Goal: Transaction & Acquisition: Obtain resource

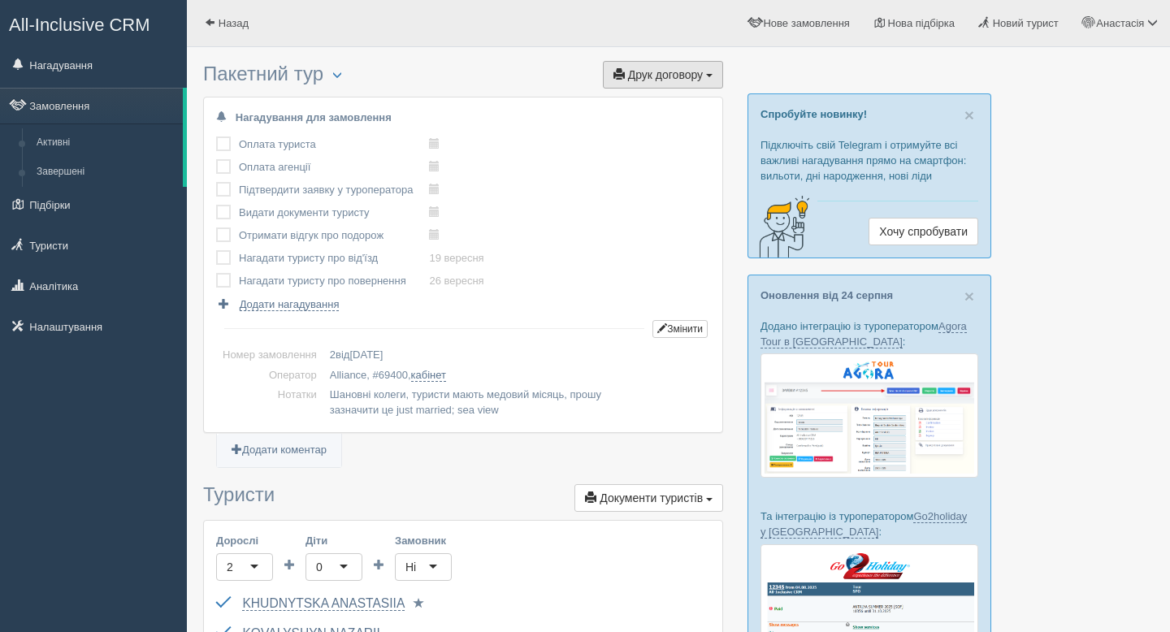
click at [651, 76] on span "Друк договору" at bounding box center [665, 74] width 75 height 13
click at [629, 102] on link "Alliance" at bounding box center [658, 104] width 128 height 27
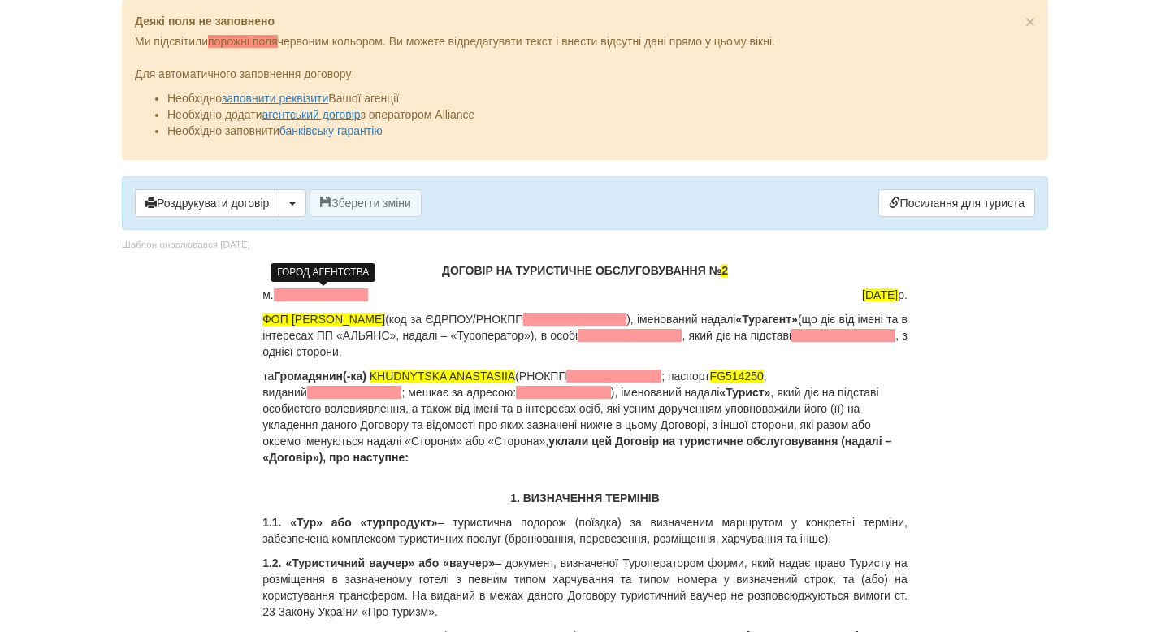
click at [312, 293] on span at bounding box center [321, 294] width 95 height 13
click at [614, 379] on span at bounding box center [613, 376] width 95 height 13
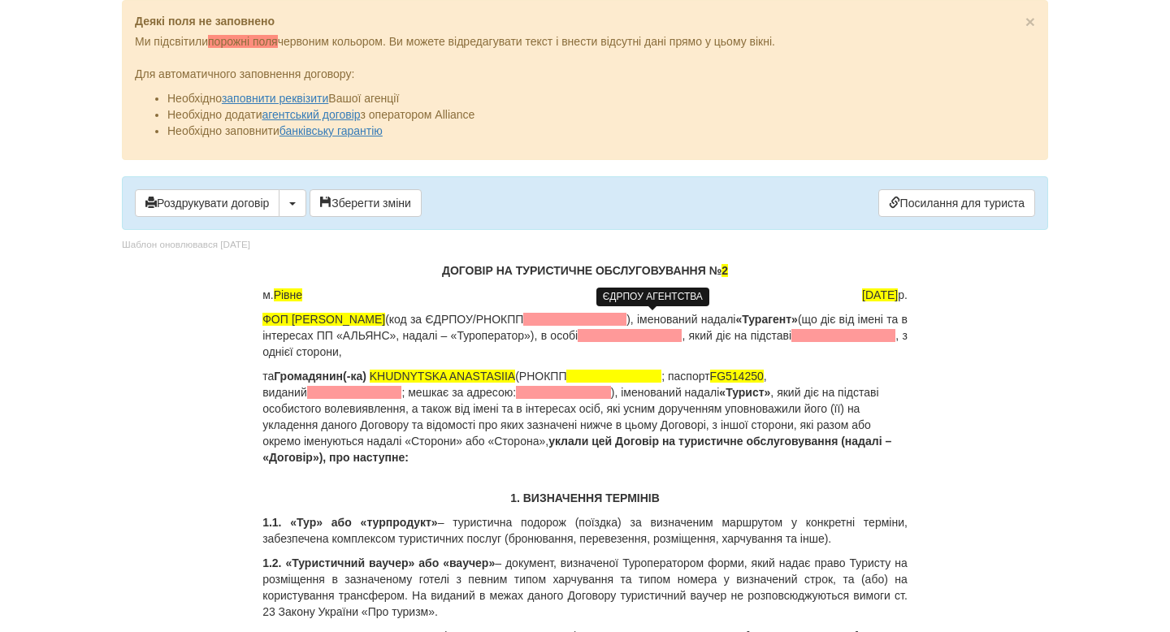
click at [626, 321] on span at bounding box center [574, 319] width 103 height 13
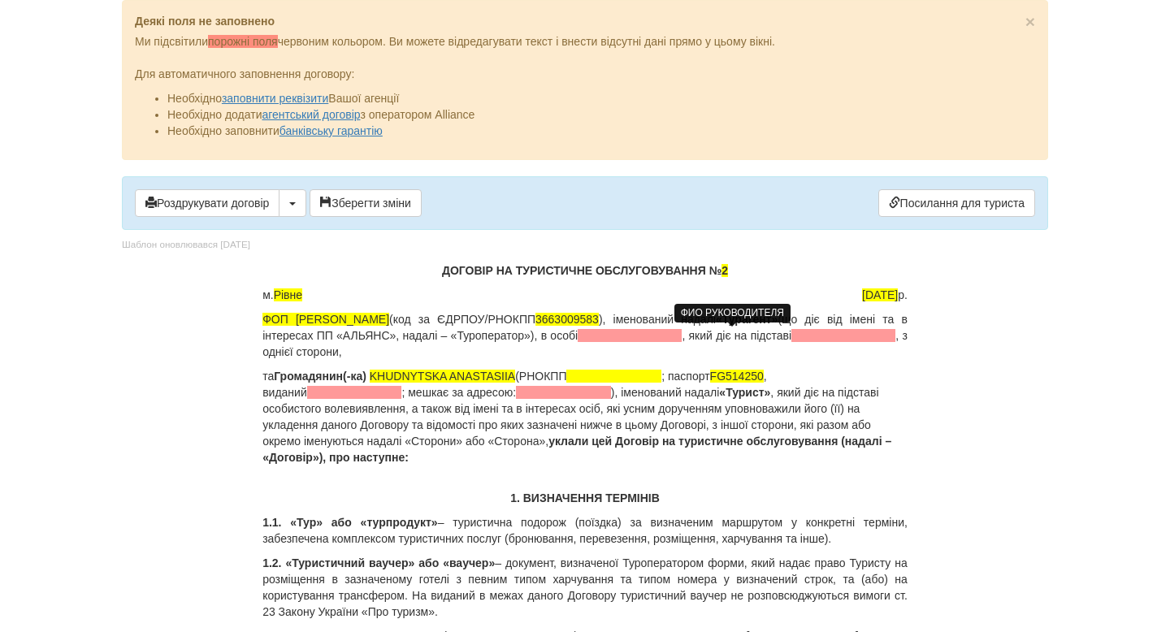
click at [681, 335] on span at bounding box center [630, 335] width 104 height 13
click at [820, 334] on p "ФОП Крамарець Анастасія Ігорівна (код за ЄДРПОУ/РНОКПП 3663009583 ), іменований…" at bounding box center [584, 335] width 645 height 49
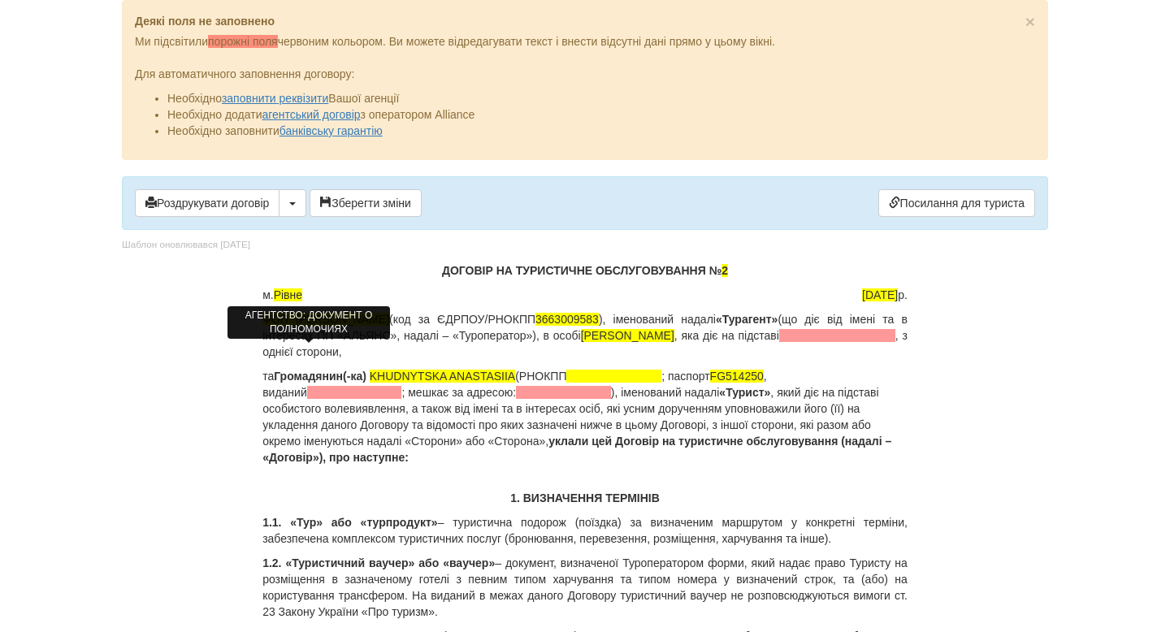
click at [779, 342] on span at bounding box center [837, 335] width 116 height 13
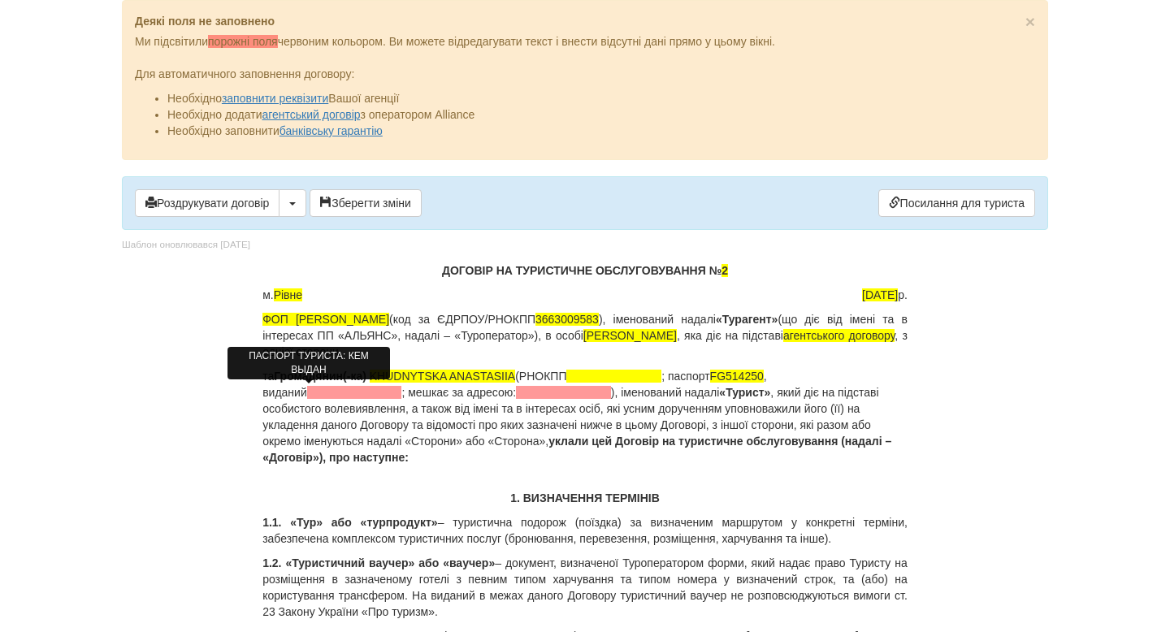
click at [307, 393] on span at bounding box center [354, 392] width 95 height 13
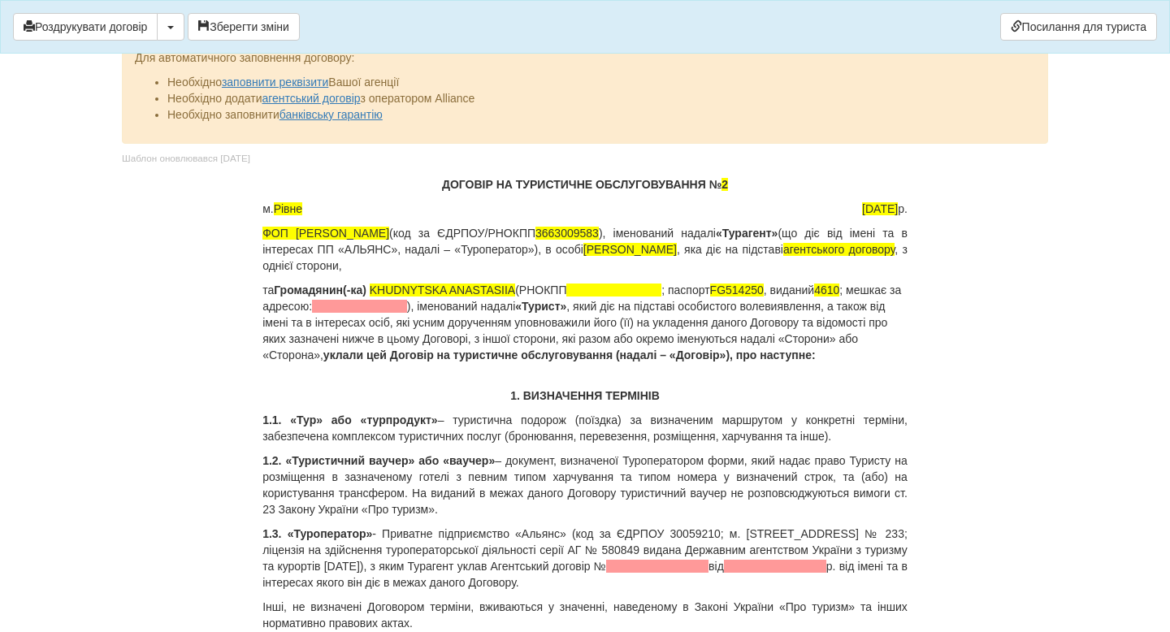
scroll to position [19, 0]
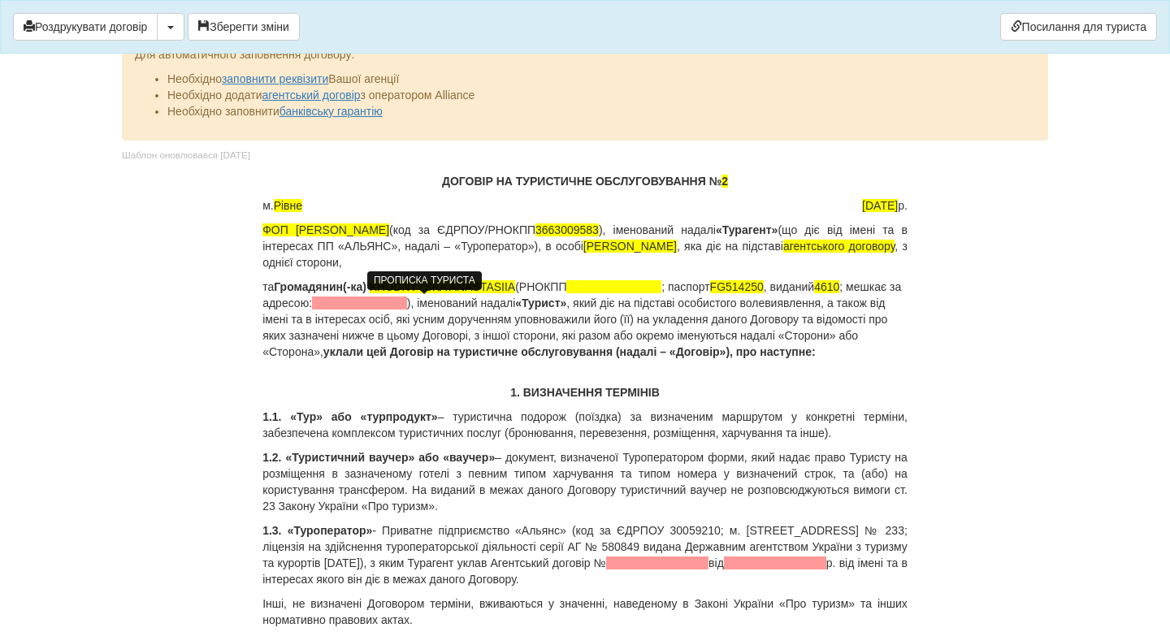
click at [407, 301] on span at bounding box center [359, 302] width 95 height 13
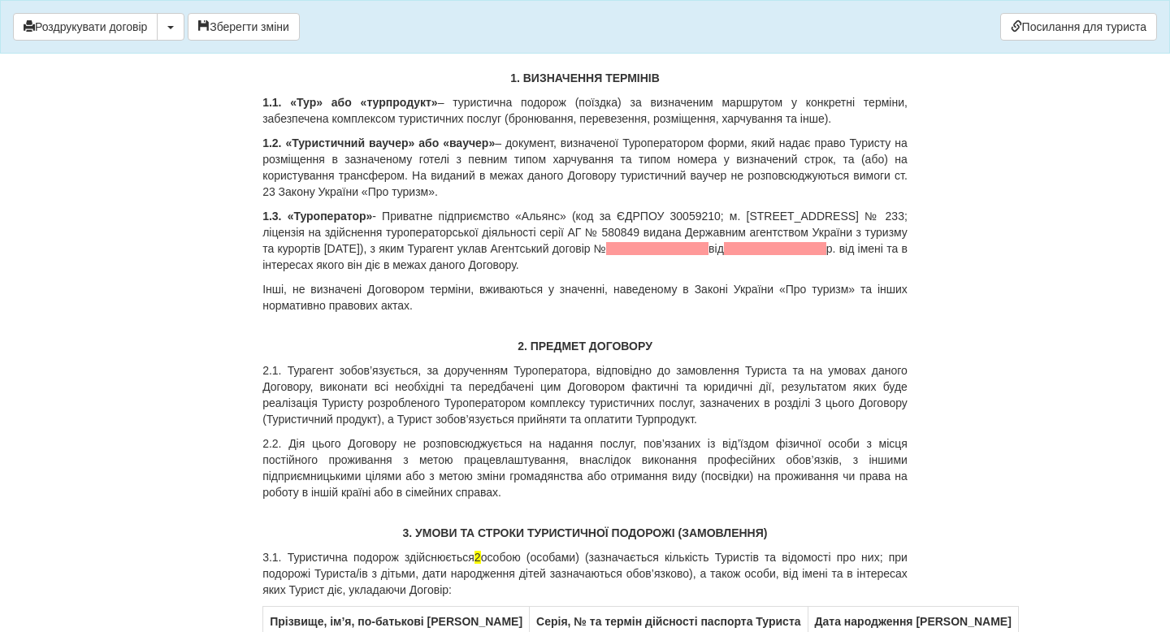
scroll to position [360, 0]
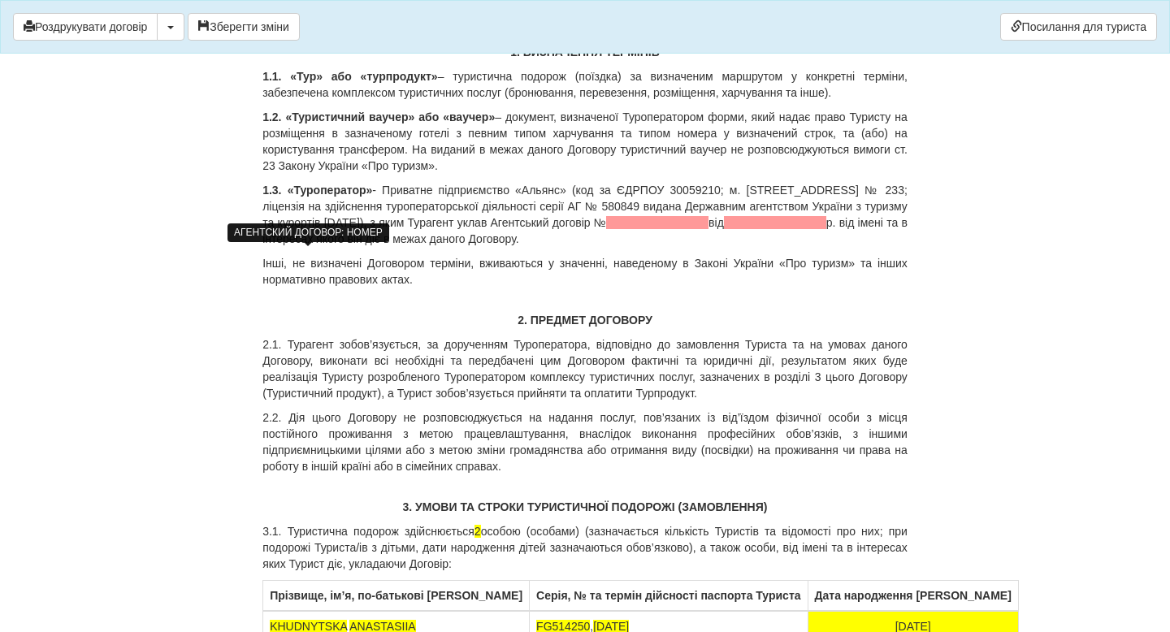
click at [606, 229] on span at bounding box center [657, 222] width 102 height 13
click at [604, 229] on span "№311/24Е" at bounding box center [631, 222] width 54 height 13
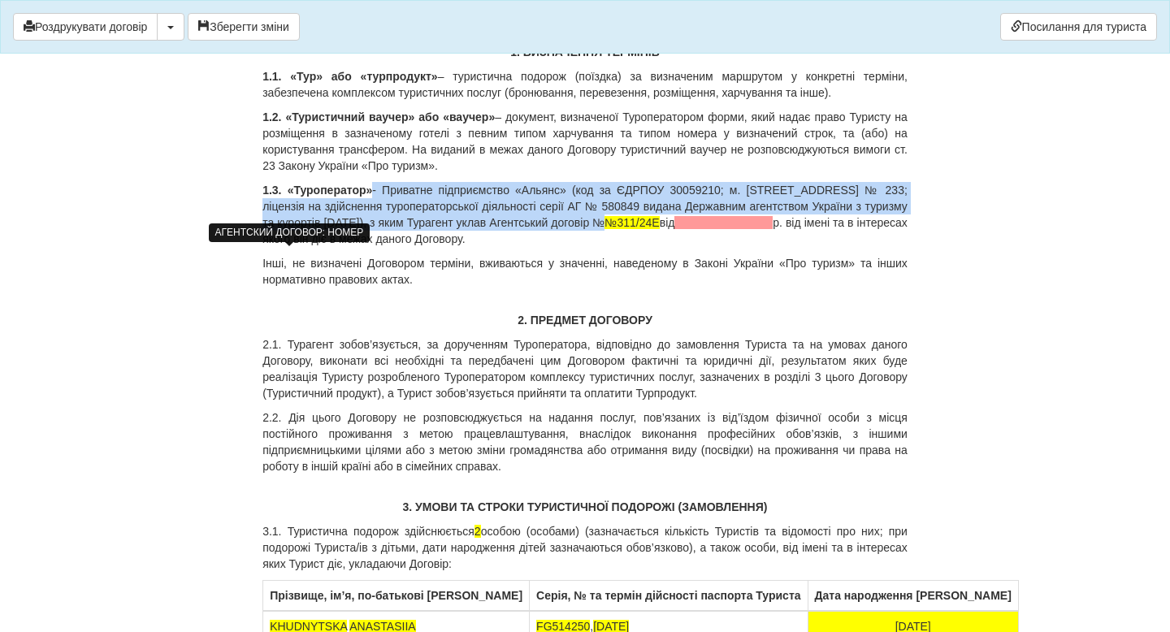
click at [604, 229] on span "№311/24Е" at bounding box center [631, 222] width 54 height 13
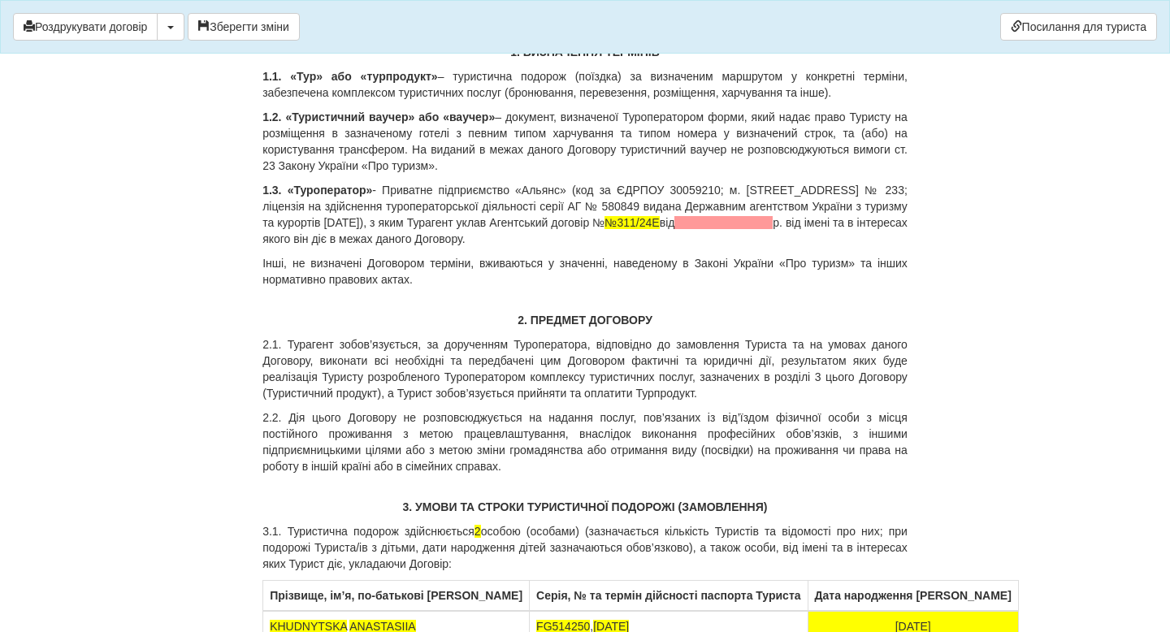
click at [375, 247] on p "1.3. «Туроператор» - Приватне підприємство «Альянс» (код за ЄДРПОУ 30059210; м.…" at bounding box center [584, 214] width 645 height 65
click at [605, 288] on p "Інші, не визначені Договором терміни, вживаються у значенні, наведеному в Закон…" at bounding box center [584, 271] width 645 height 32
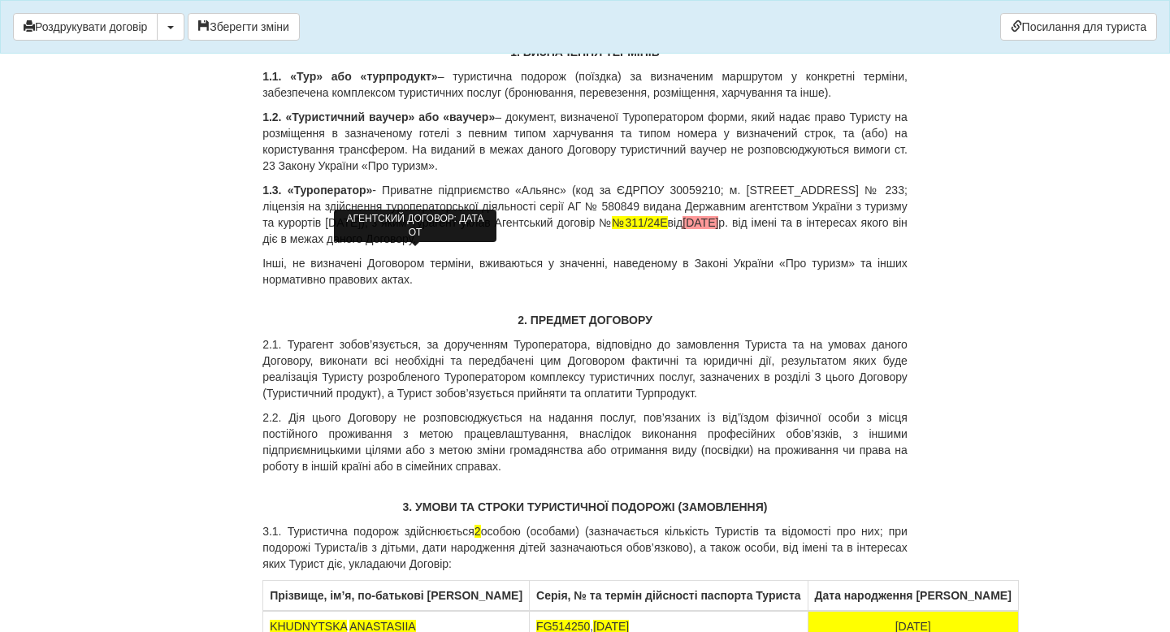
click at [682, 229] on span "24.09.2024" at bounding box center [700, 222] width 36 height 13
click at [634, 288] on p "Інші, не визначені Договором терміни, вживаються у значенні, наведеному в Закон…" at bounding box center [584, 271] width 645 height 32
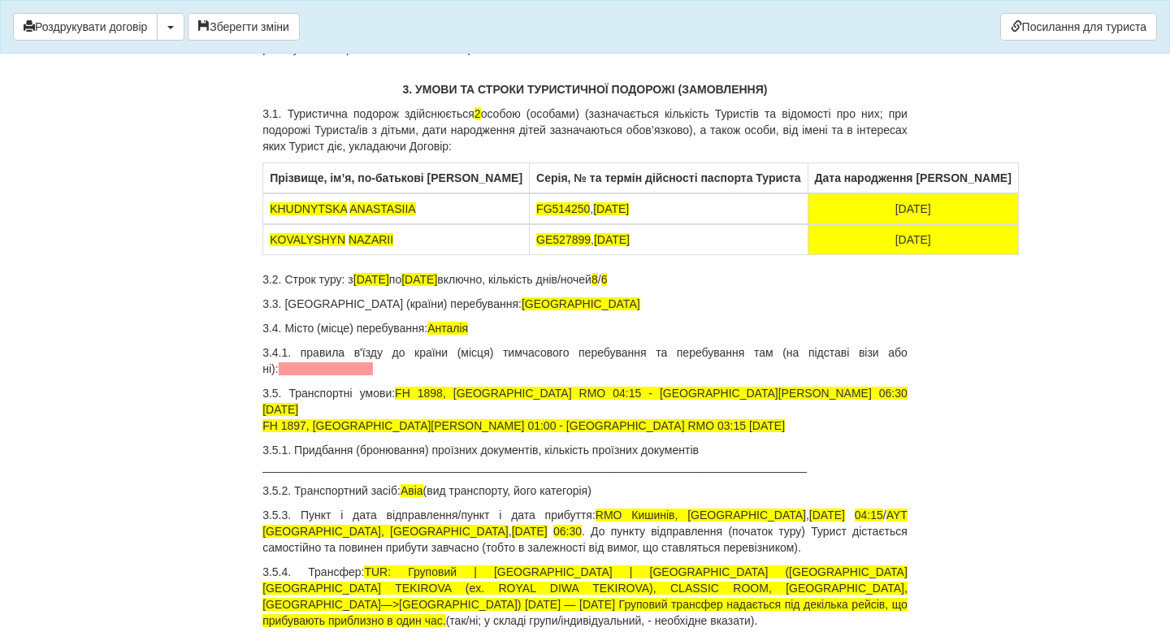
scroll to position [782, 0]
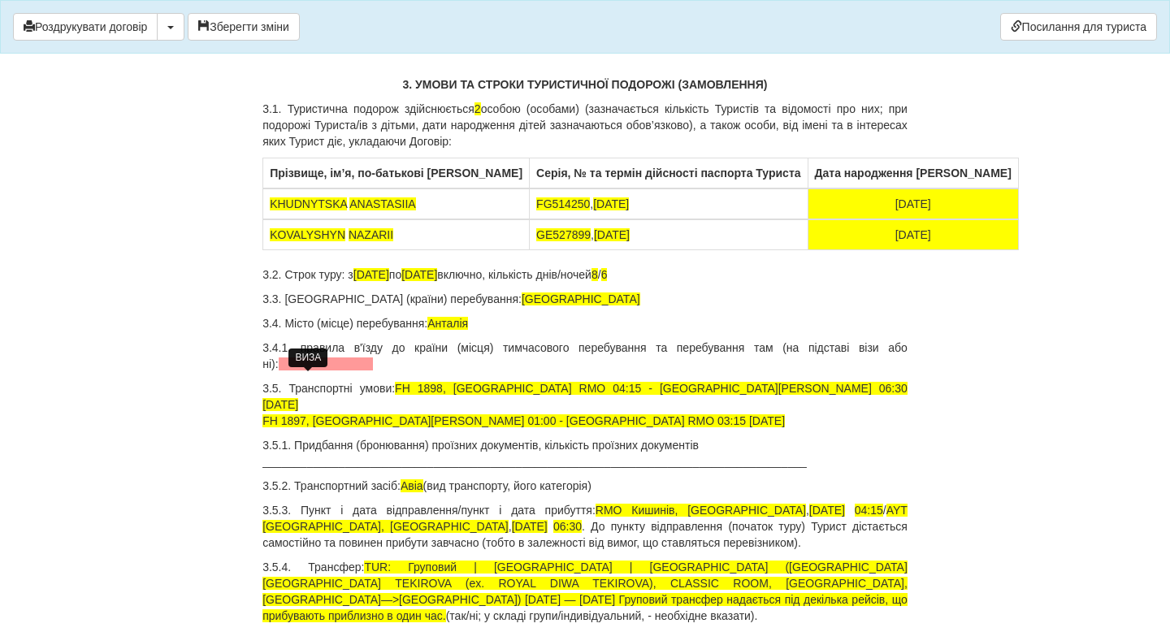
click at [319, 370] on span at bounding box center [326, 363] width 95 height 13
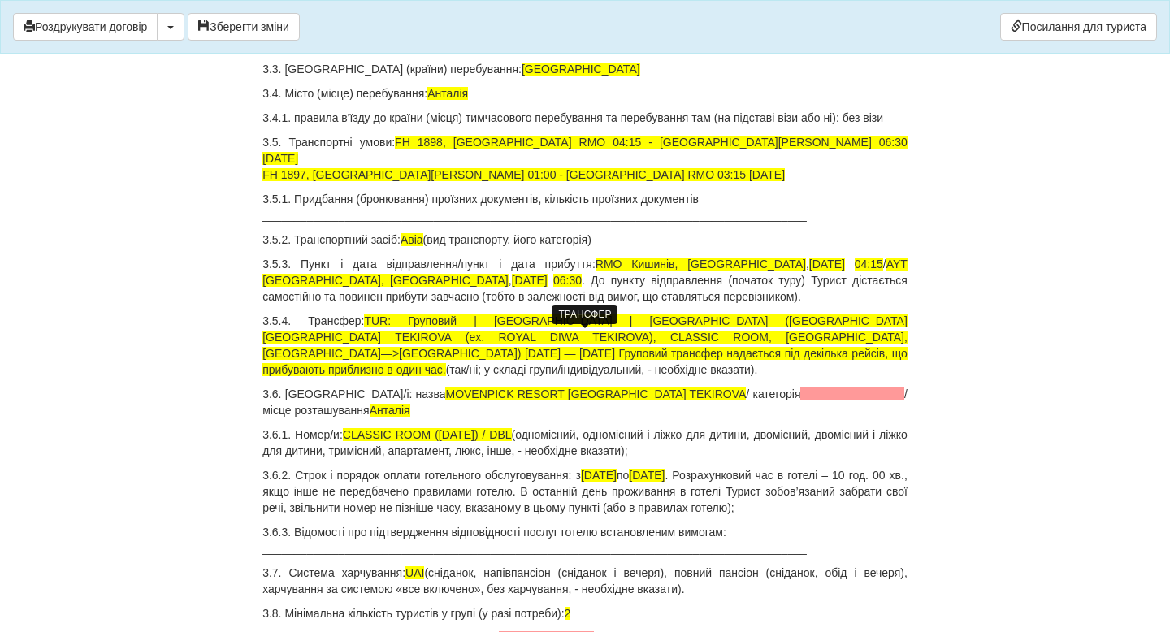
scroll to position [1054, 0]
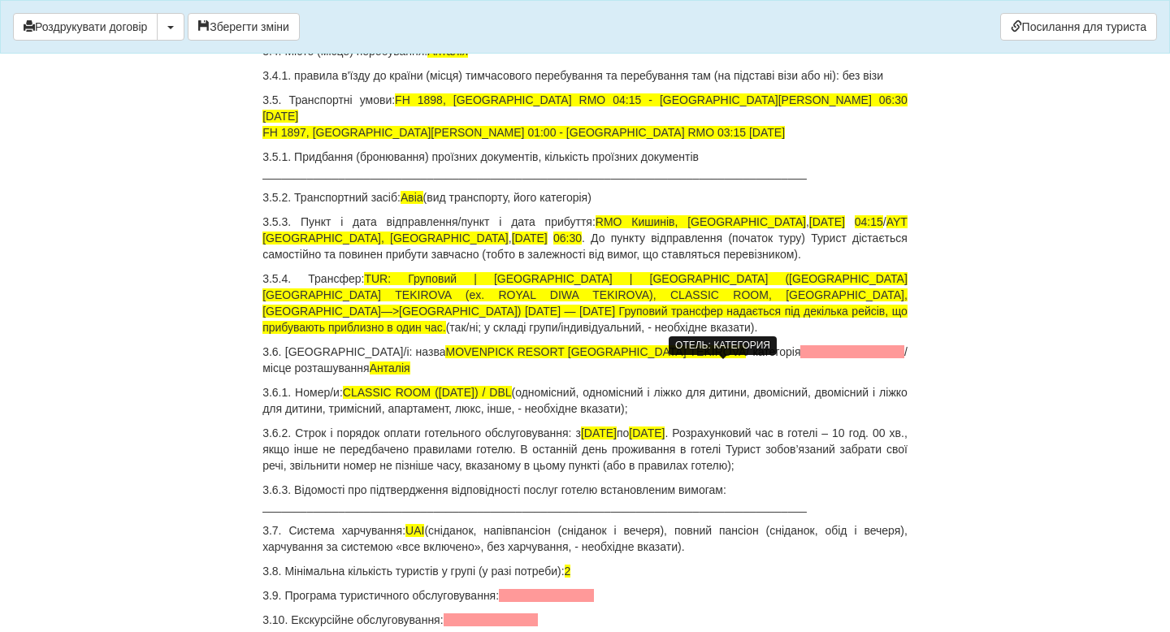
click at [800, 358] on span at bounding box center [851, 351] width 103 height 13
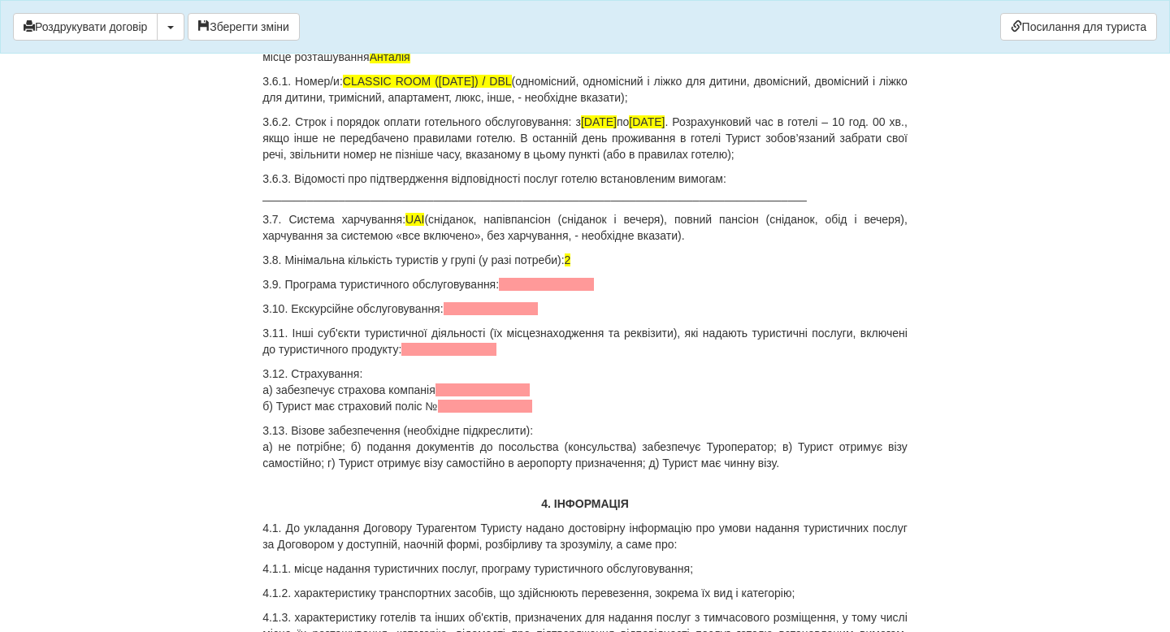
scroll to position [1368, 0]
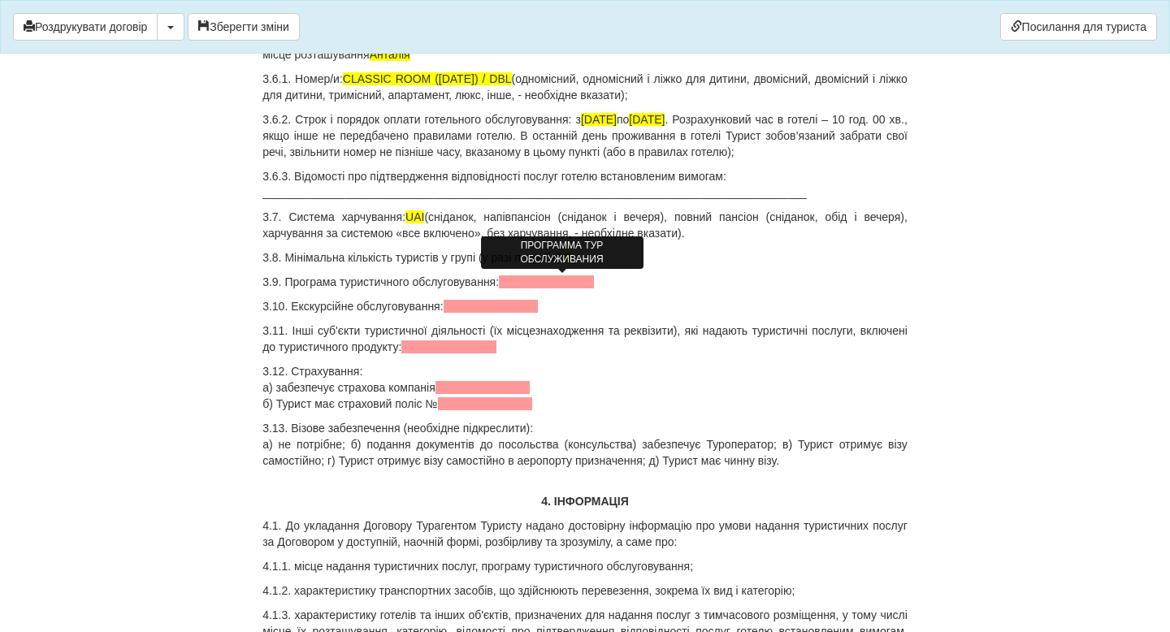
click at [532, 282] on span at bounding box center [546, 281] width 95 height 13
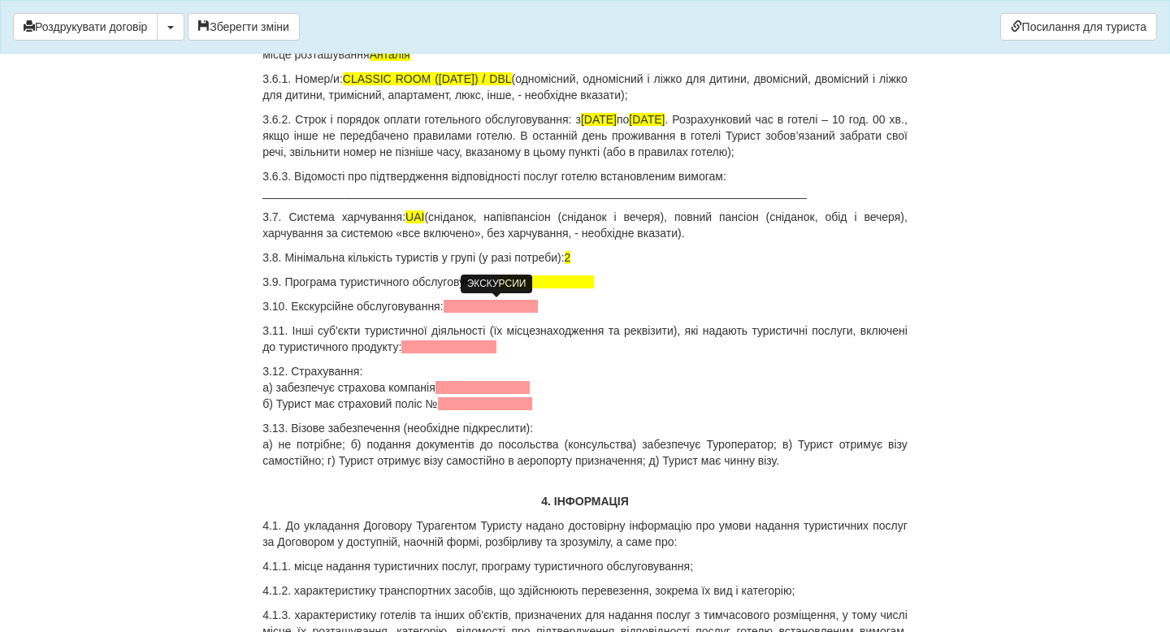
click at [499, 309] on span at bounding box center [490, 306] width 95 height 13
click at [455, 307] on span "немає" at bounding box center [459, 306] width 32 height 13
click at [451, 307] on span "немає" at bounding box center [459, 306] width 32 height 13
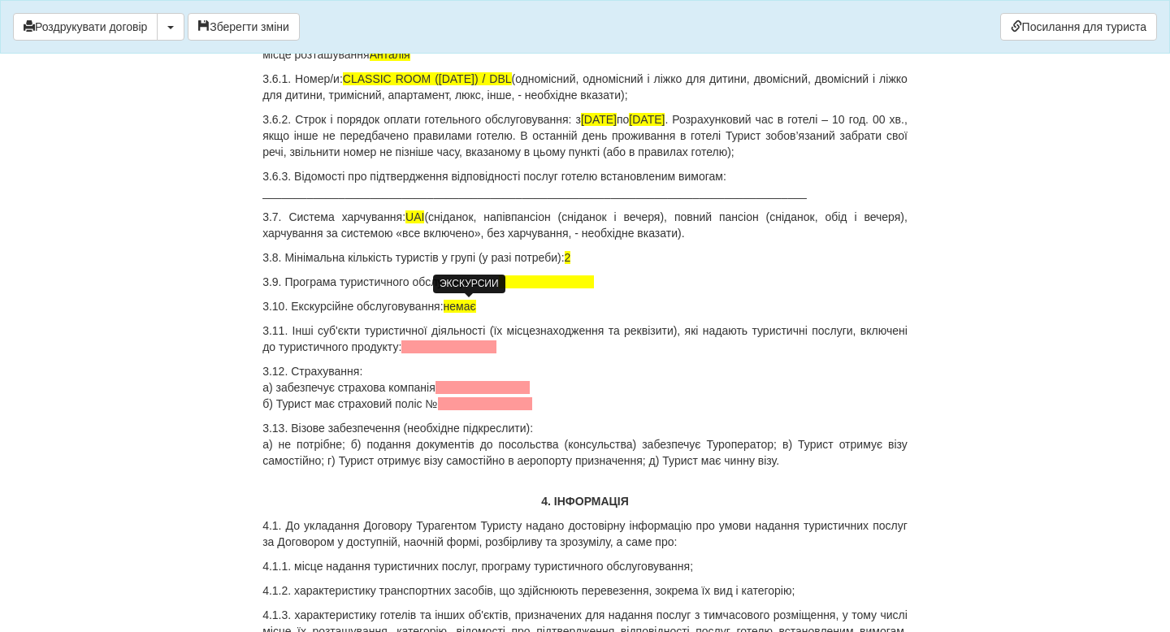
click at [500, 353] on p "3.11. Інші суб'єкти туристичної діяльності (їх місцезнаходження та реквізити), …" at bounding box center [584, 338] width 645 height 32
click at [560, 339] on p "3.11. Інші суб'єкти туристичної діяльності (їх місцезнаходження та реквізити), …" at bounding box center [584, 338] width 645 height 32
click at [592, 352] on p "3.11. Інші суб'єкти туристичної діяльності (їх місцезнаходження та реквізити), …" at bounding box center [584, 338] width 645 height 32
click at [468, 394] on p "3.12. Страхування: а) забезпечує страхова компанія б) Турист має страховий полі…" at bounding box center [584, 387] width 645 height 49
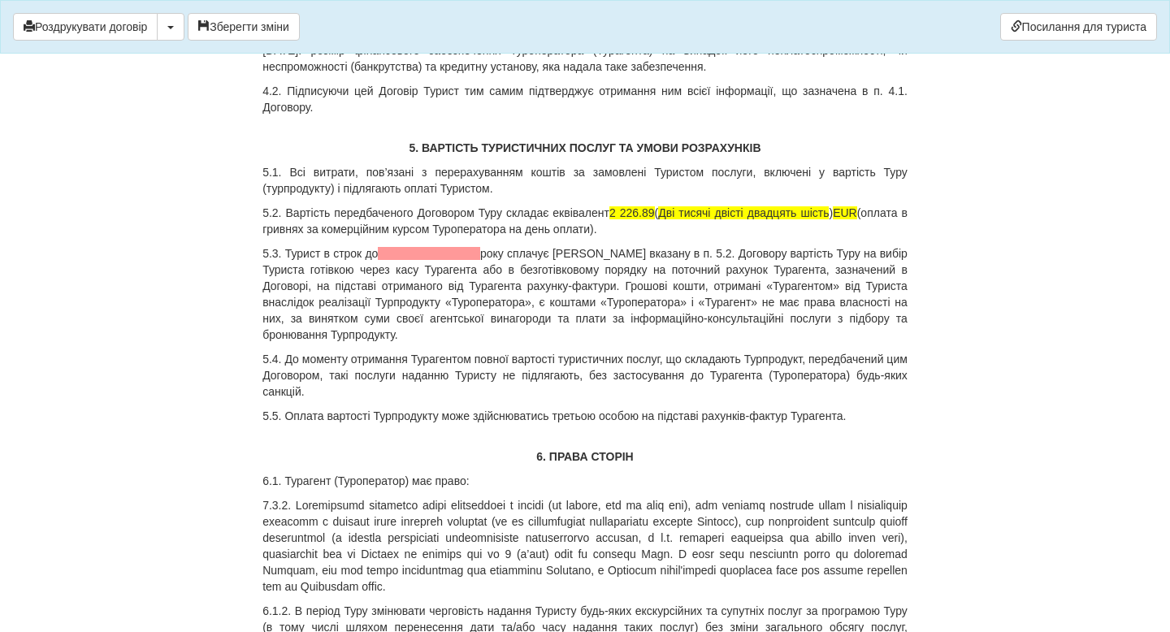
scroll to position [2531, 0]
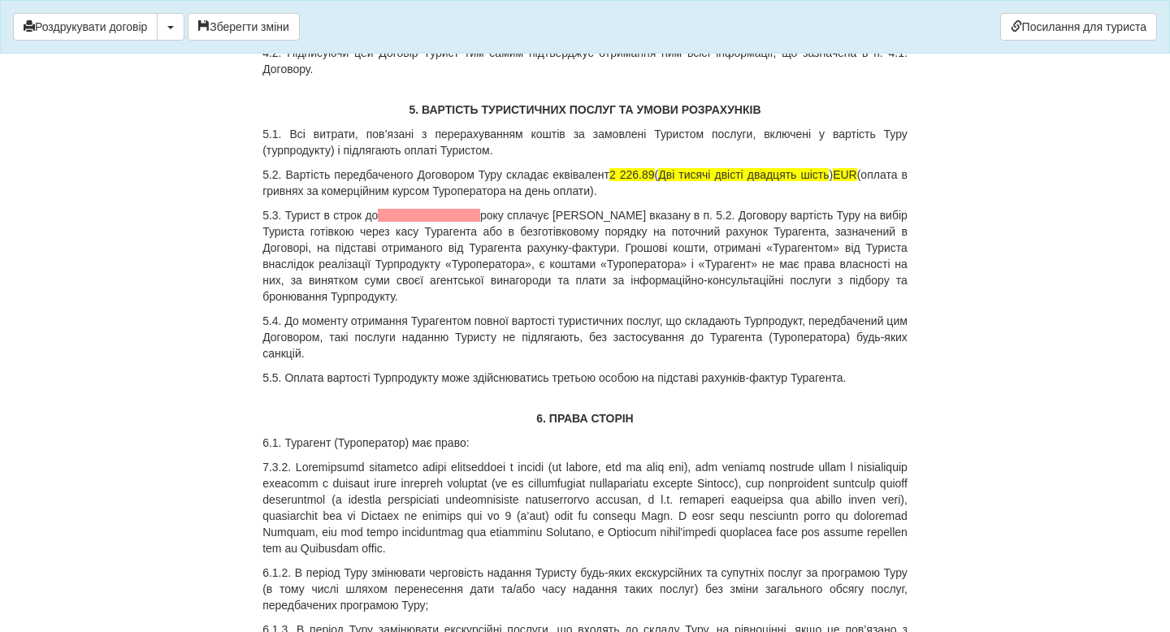
click at [423, 222] on span at bounding box center [429, 215] width 102 height 13
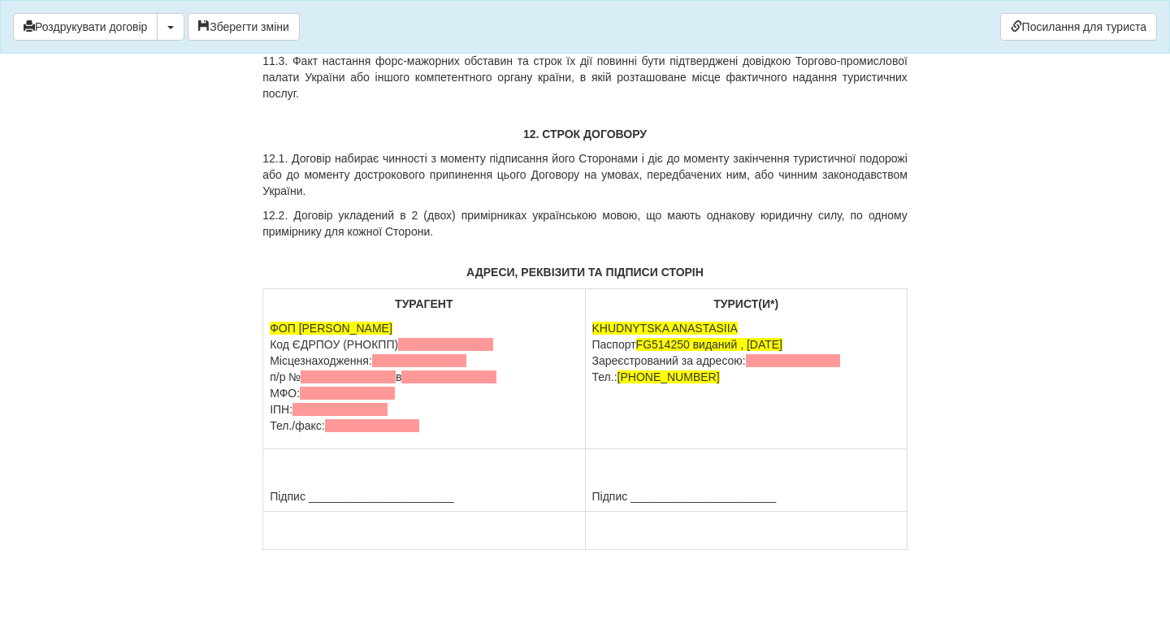
scroll to position [8964, 0]
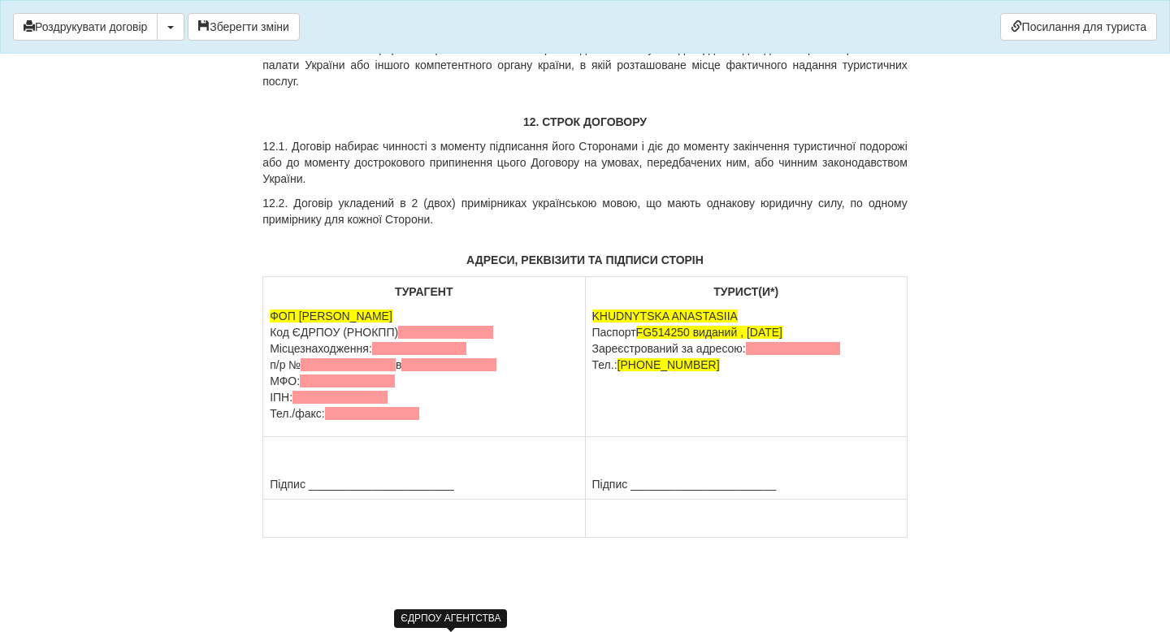
click at [420, 339] on span at bounding box center [445, 332] width 95 height 13
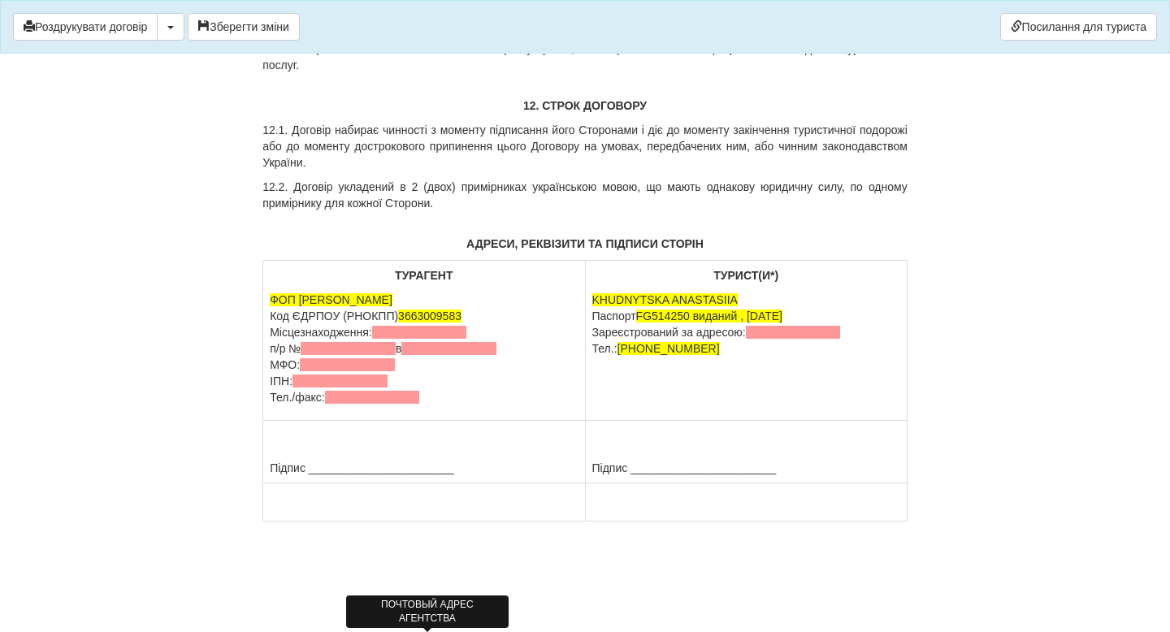
click at [424, 339] on span at bounding box center [419, 332] width 95 height 13
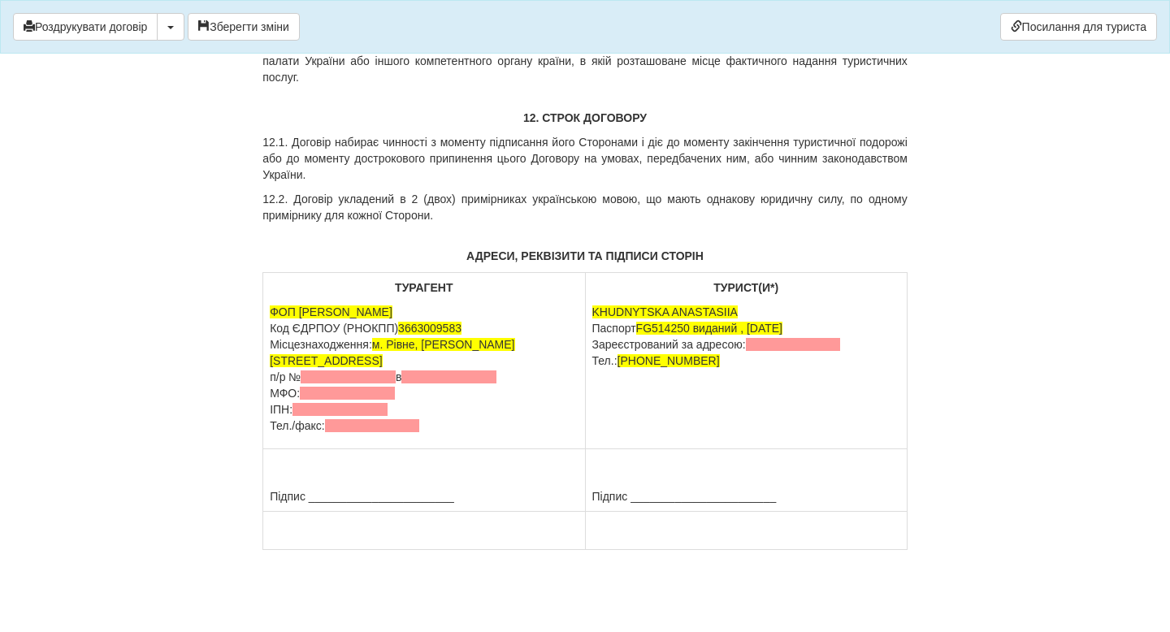
click at [431, 356] on span "м. Рівне, Федора Пекарського 18, 33010" at bounding box center [392, 352] width 244 height 29
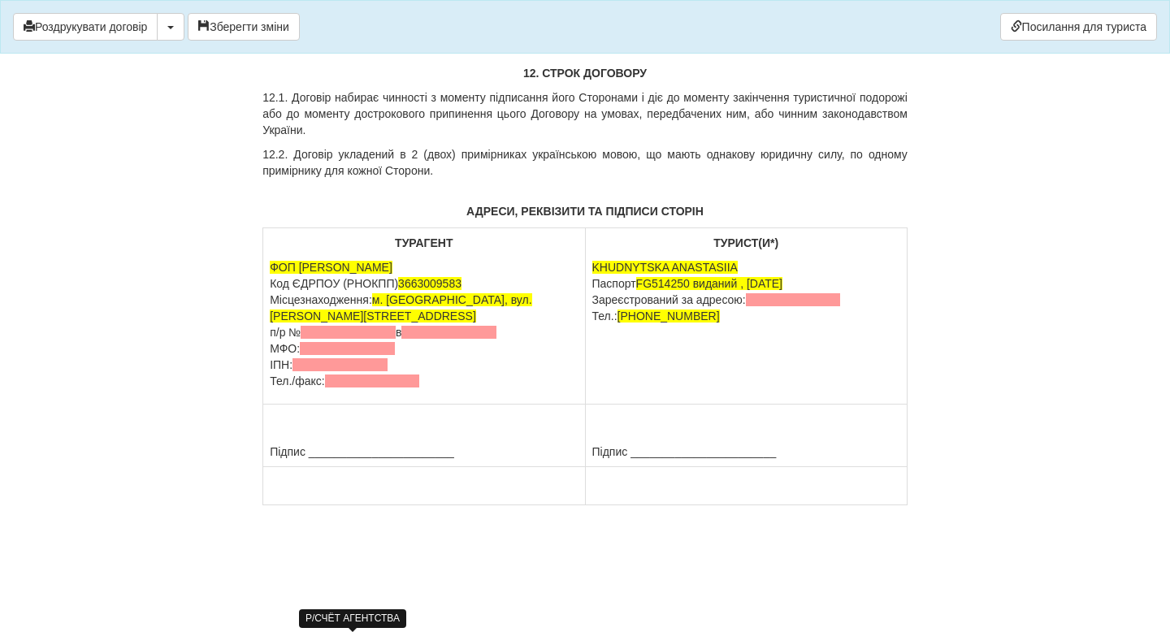
click at [367, 339] on span at bounding box center [348, 332] width 95 height 13
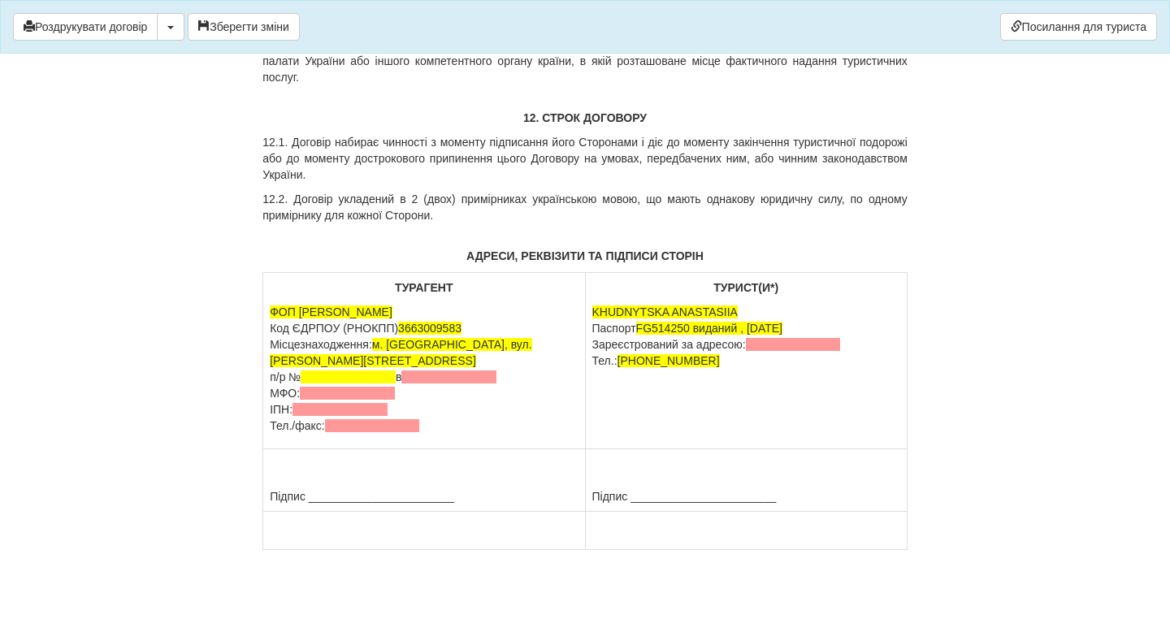
click at [469, 402] on p "ФОП Крамарець Анастасія Ігорівна Код ЄДРПОУ (РНОКПП) 3663009583 Місцезнаходженн…" at bounding box center [424, 369] width 308 height 130
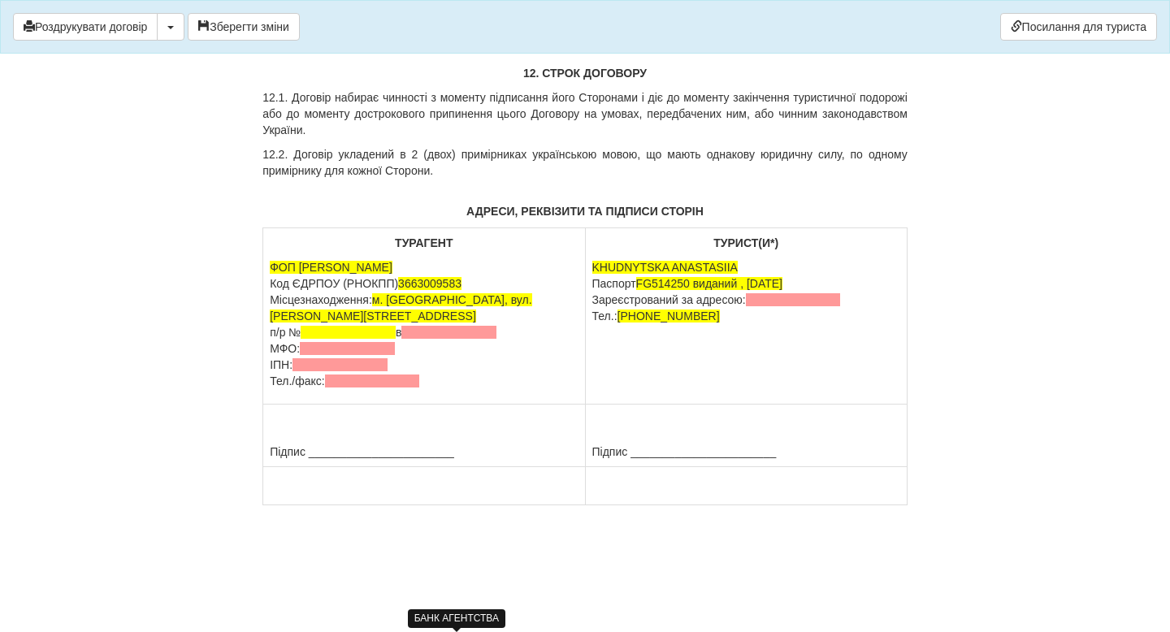
click at [466, 339] on span at bounding box center [448, 332] width 95 height 13
click at [445, 339] on span at bounding box center [448, 332] width 95 height 13
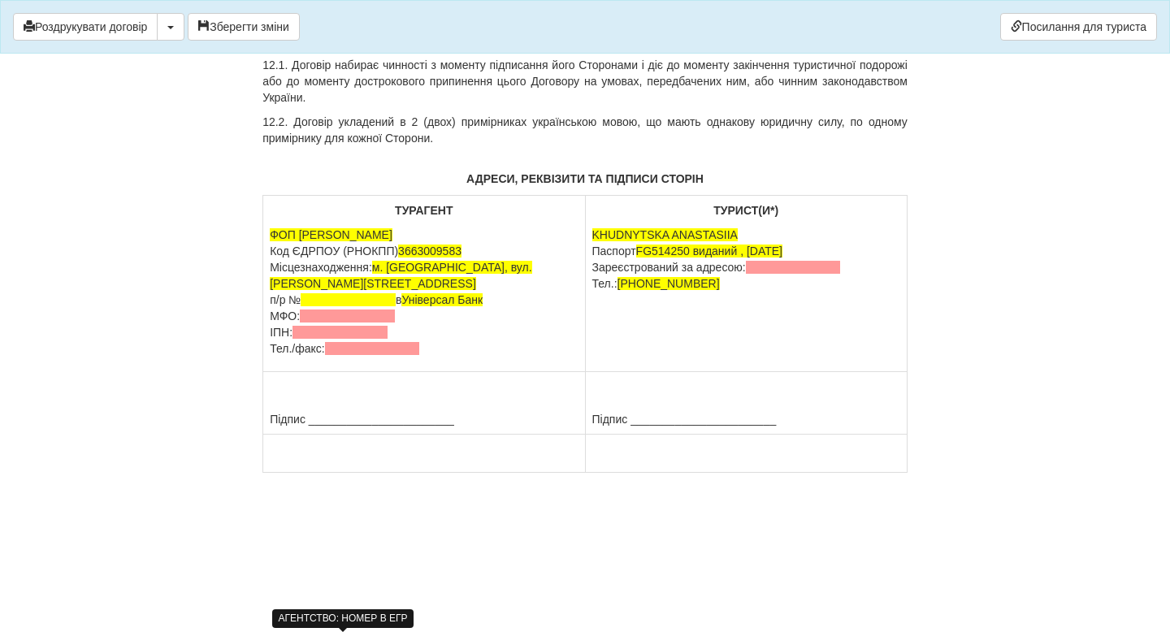
click at [325, 339] on span at bounding box center [339, 332] width 95 height 13
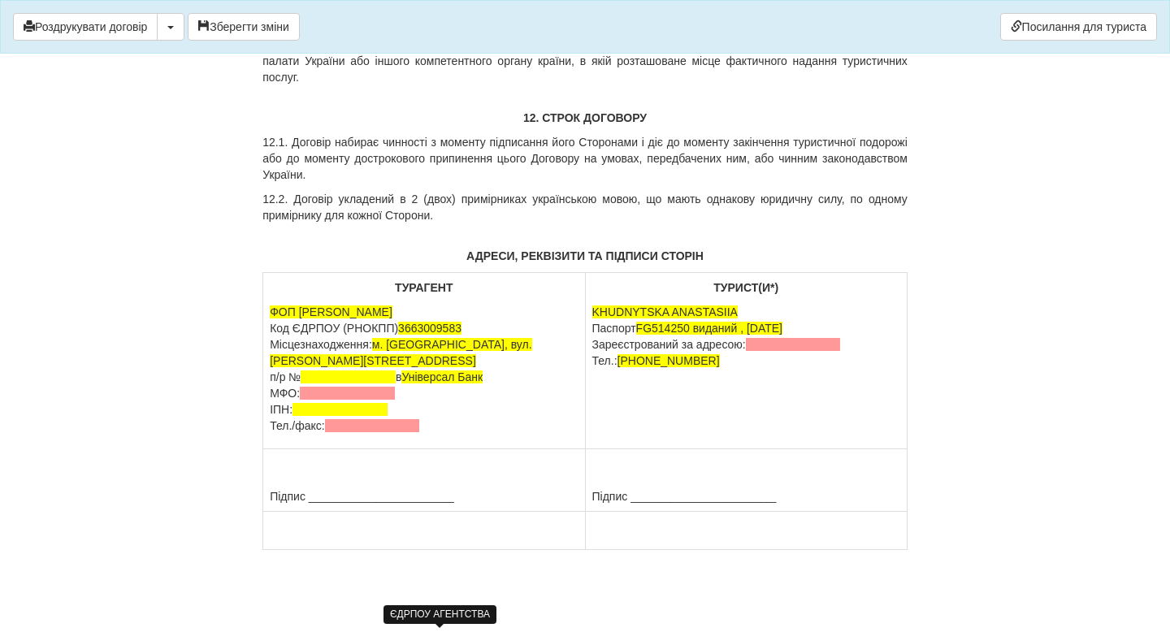
click at [431, 335] on span "3663009583" at bounding box center [429, 328] width 63 height 13
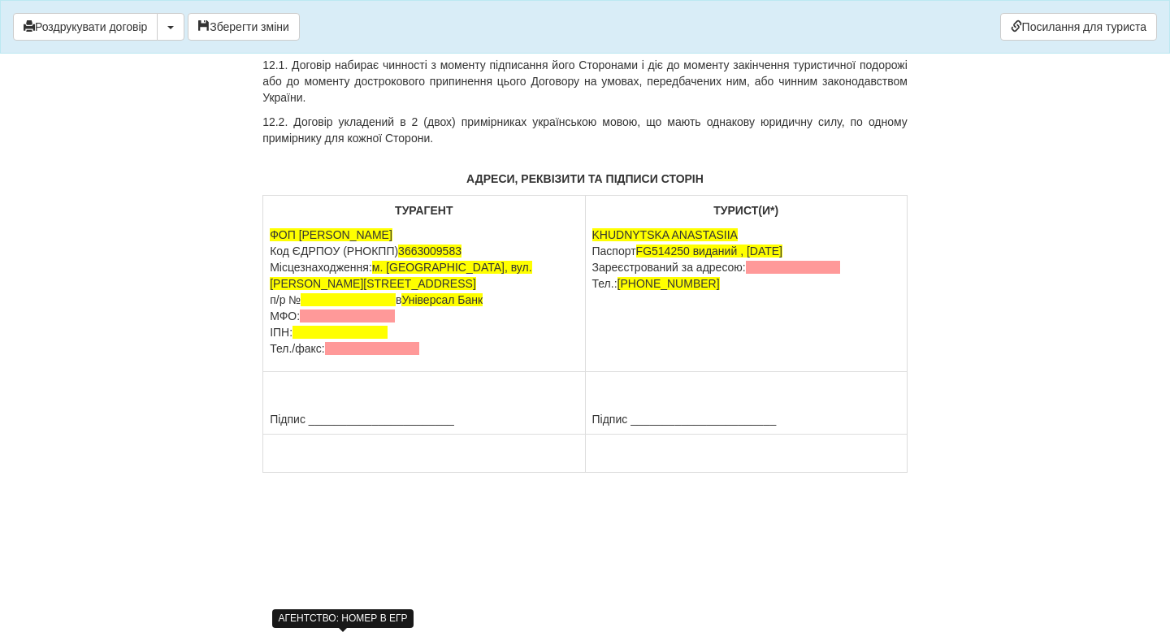
click at [340, 339] on span at bounding box center [339, 332] width 95 height 13
click at [331, 322] on span at bounding box center [347, 315] width 95 height 13
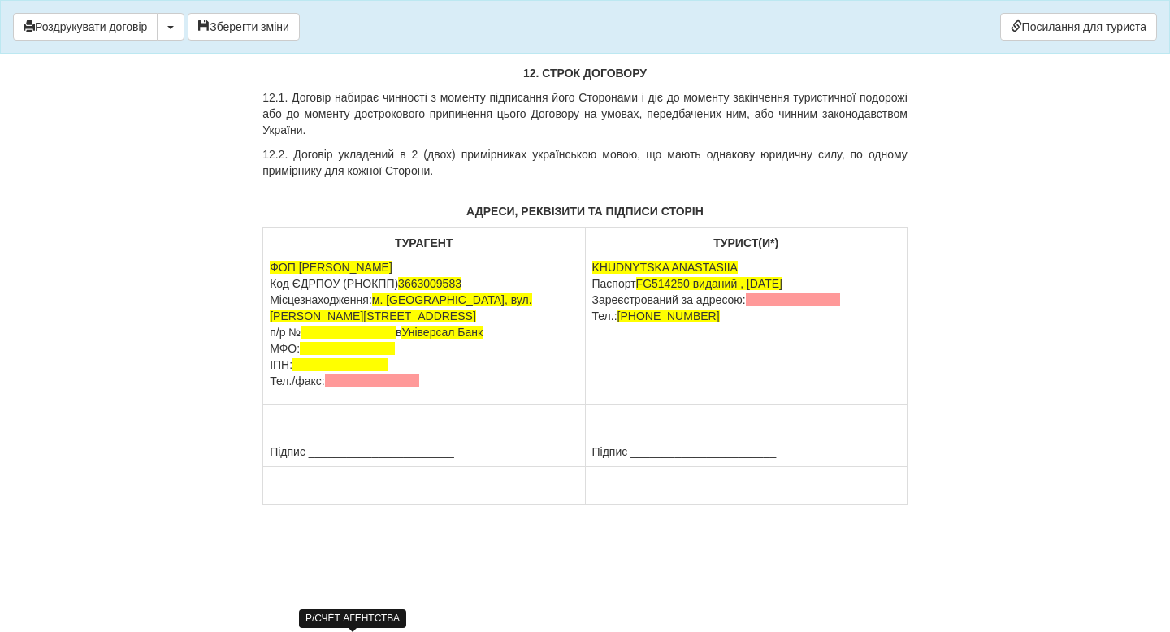
click at [321, 339] on span at bounding box center [348, 332] width 95 height 13
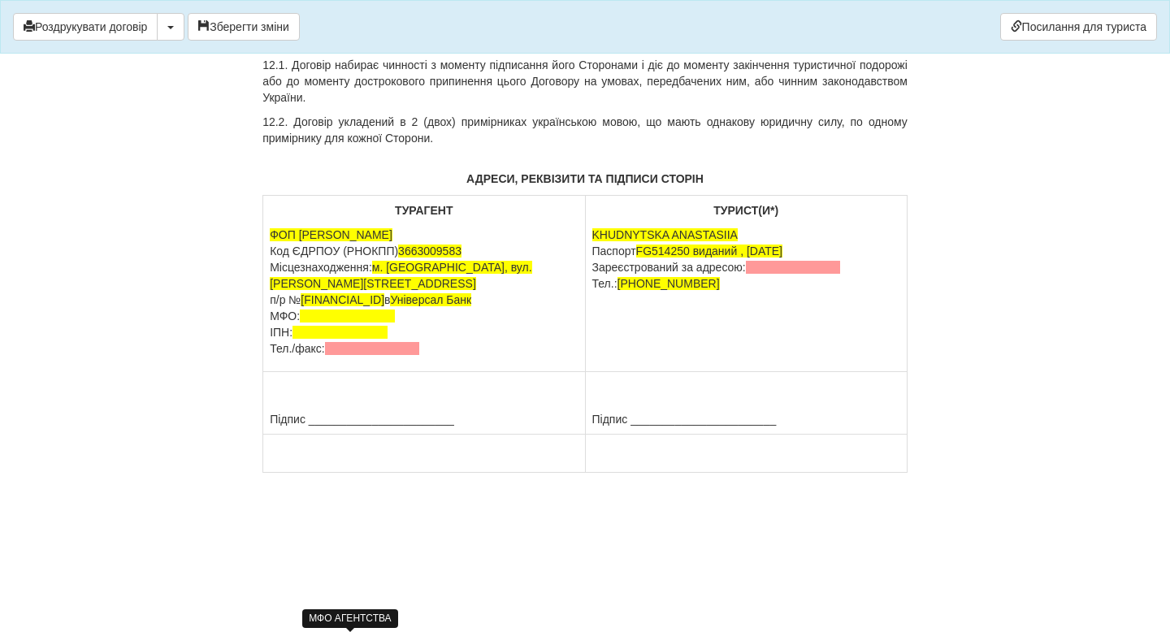
click at [338, 322] on span at bounding box center [347, 315] width 95 height 13
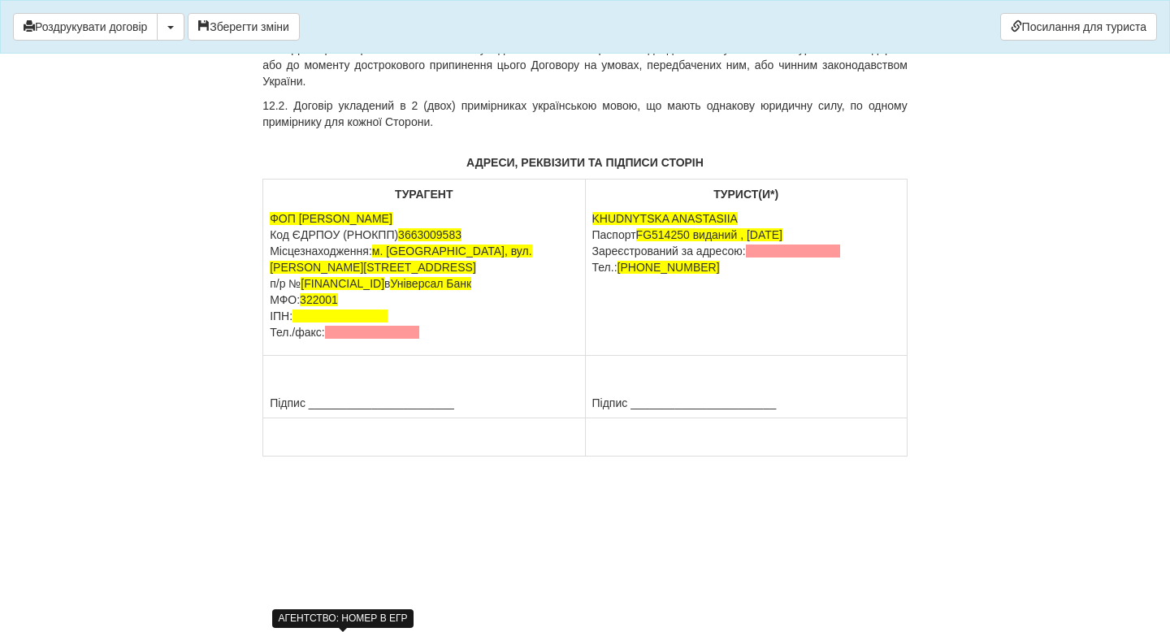
click at [338, 322] on span at bounding box center [339, 315] width 95 height 13
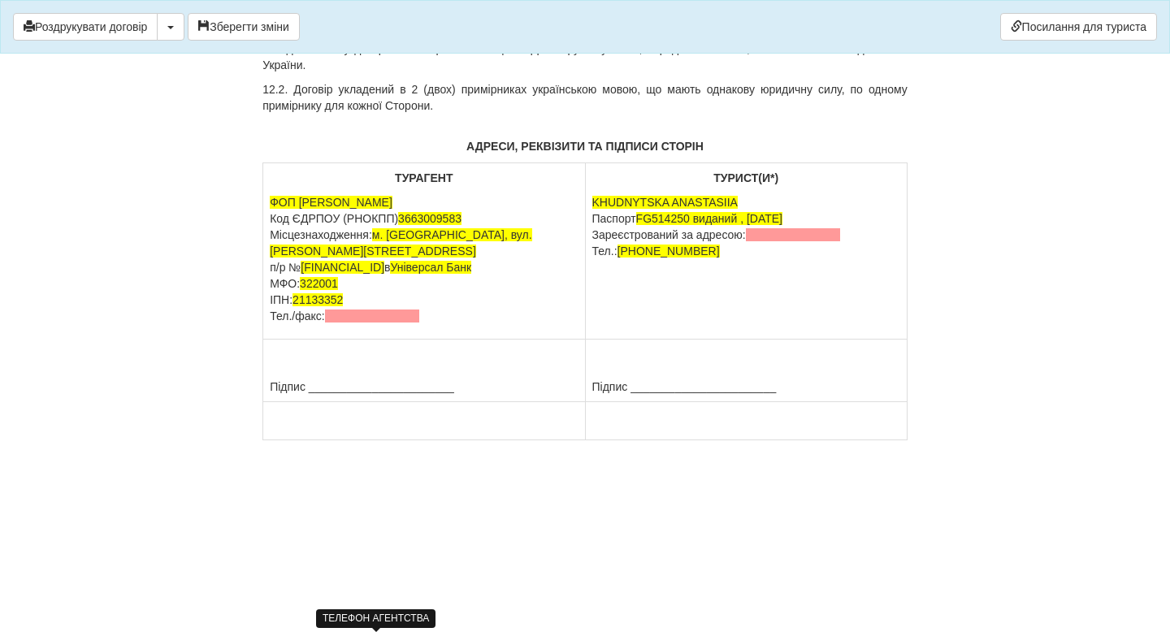
click at [371, 322] on span at bounding box center [372, 315] width 95 height 13
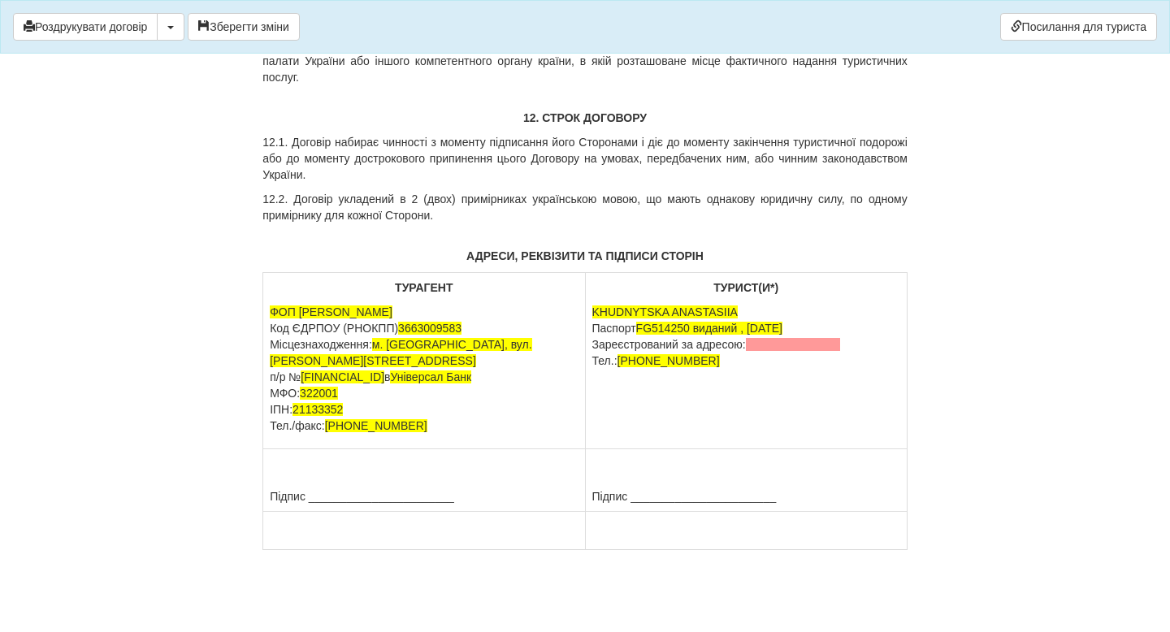
click at [353, 512] on td "Підпис _______________________" at bounding box center [424, 480] width 322 height 63
click at [181, 23] on button "button" at bounding box center [171, 27] width 28 height 28
click at [216, 52] on link "Скачати PDF" at bounding box center [222, 60] width 128 height 27
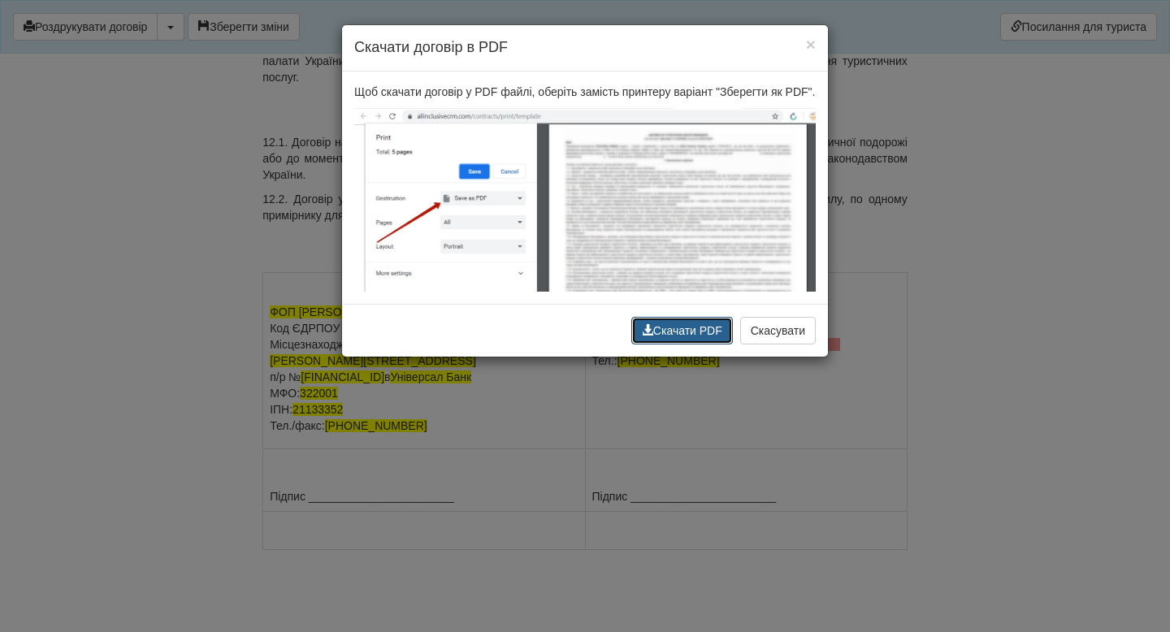
click at [691, 344] on button "Скачати PDF" at bounding box center [682, 331] width 102 height 28
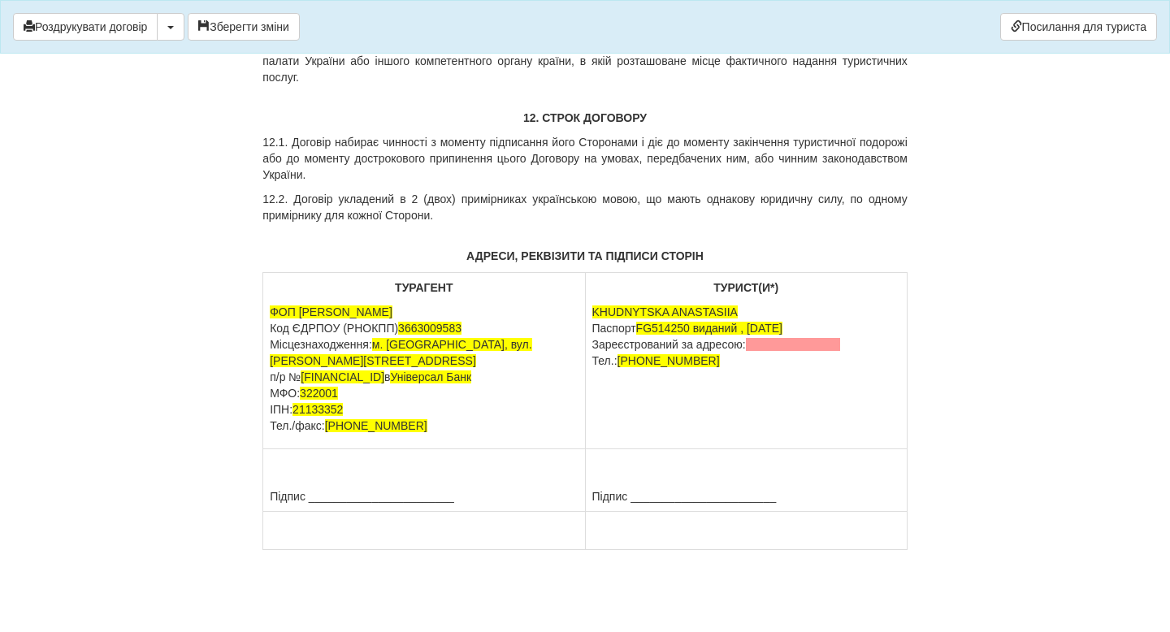
scroll to position [8654, 0]
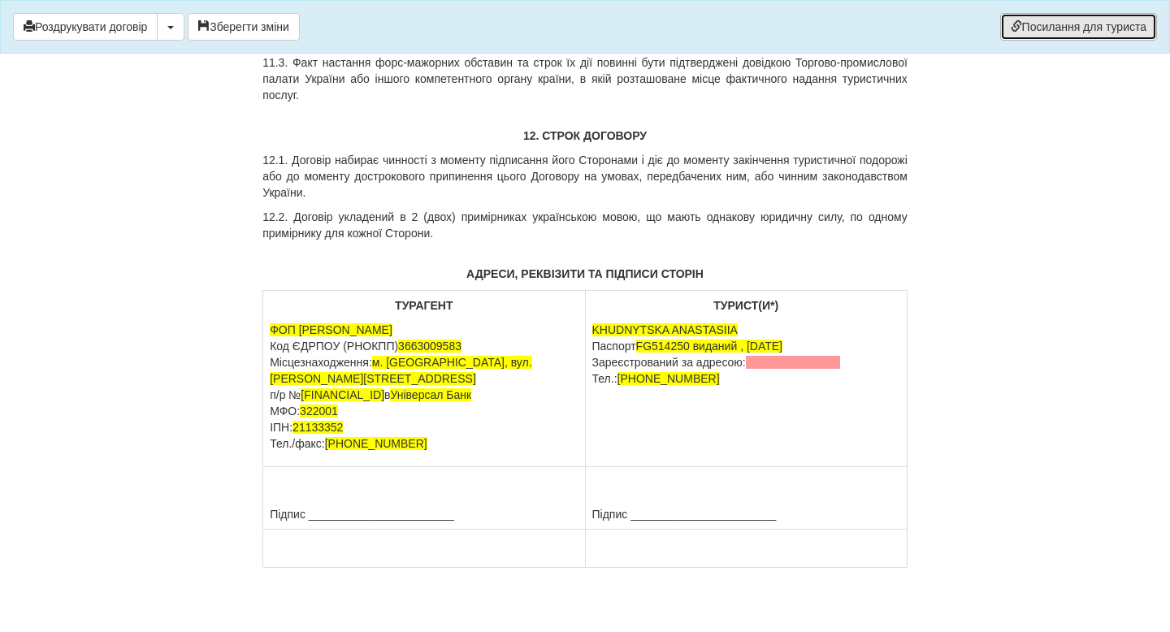
click at [1019, 30] on link "Посилання для туриста" at bounding box center [1078, 27] width 157 height 28
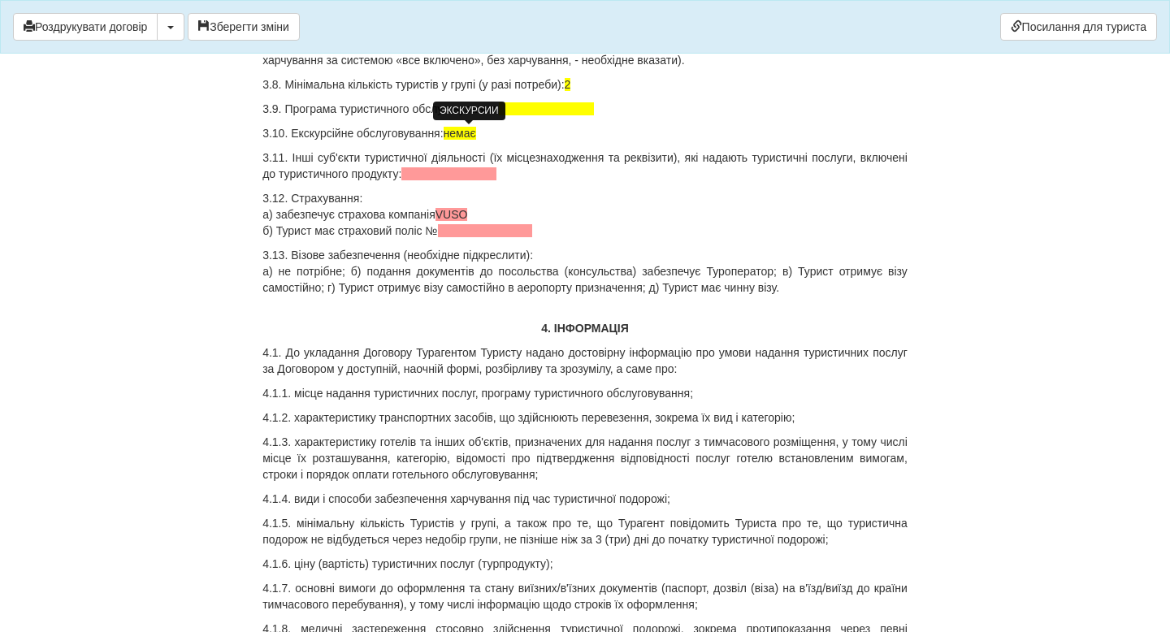
scroll to position [1514, 0]
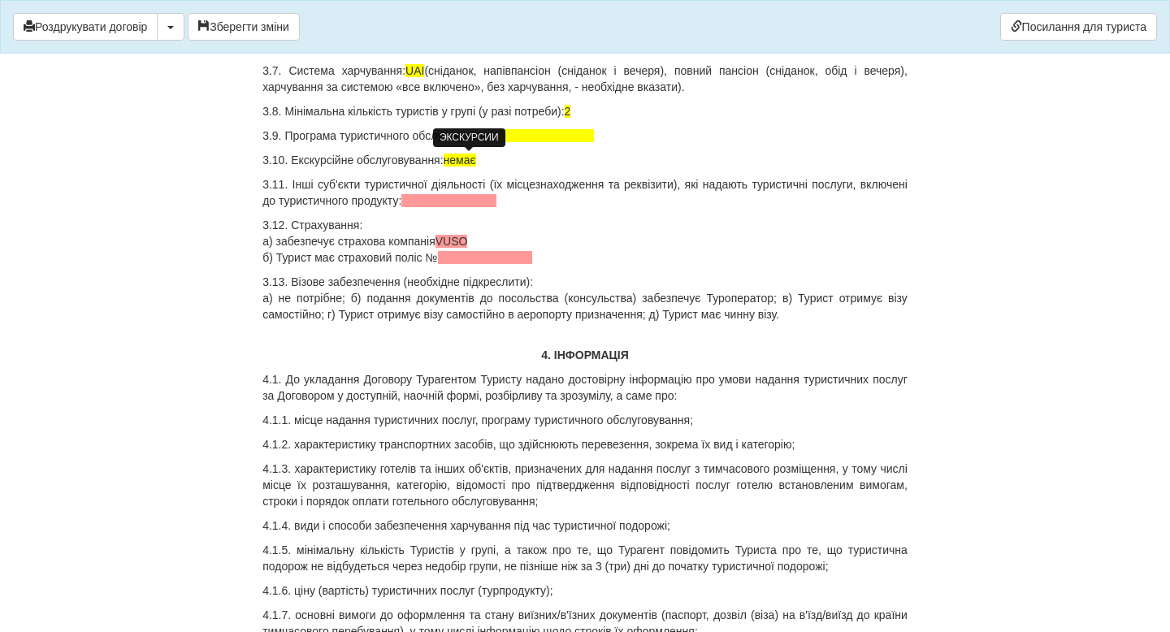
click at [488, 231] on p "3.12. Страхування: а) забезпечує страхова компанія VUSO б) Турист має страховий…" at bounding box center [584, 241] width 645 height 49
click at [468, 237] on span "VUSO" at bounding box center [451, 241] width 32 height 13
click at [669, 229] on p "3.12. Страхування: а) забезпечує страхова компанія VUSO б) Турист має страховий…" at bounding box center [584, 241] width 645 height 49
click at [496, 194] on span at bounding box center [448, 200] width 95 height 13
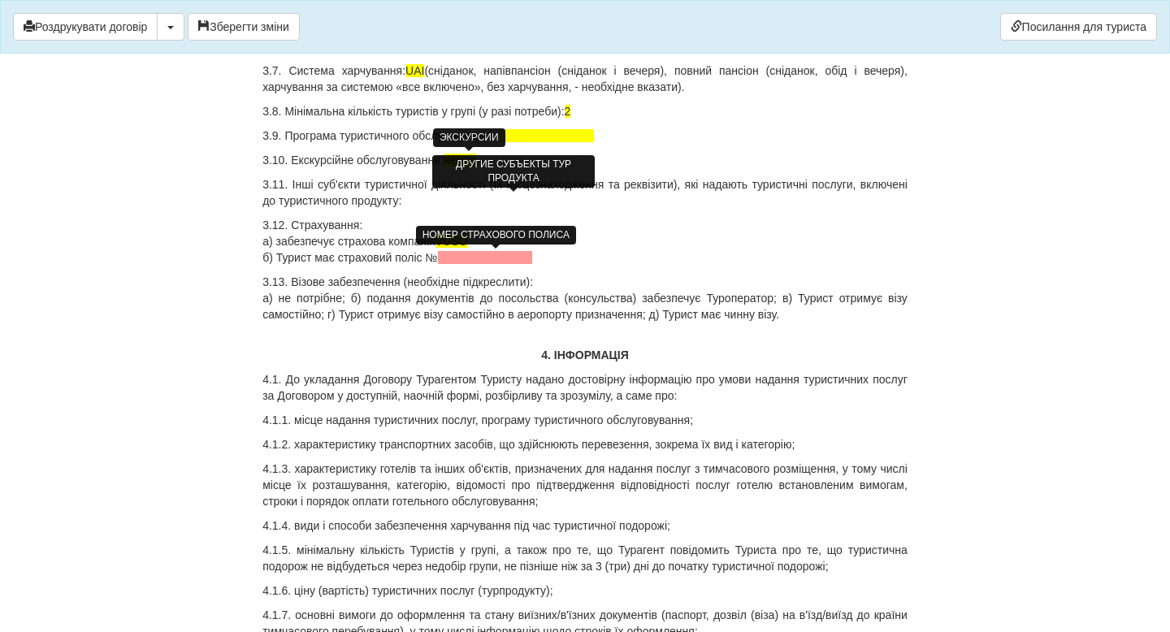
click at [487, 265] on p "3.12. Страхування: а) забезпечує страхова компанія VUSO б) Турист має страховий…" at bounding box center [584, 241] width 645 height 49
click at [521, 262] on span at bounding box center [484, 257] width 92 height 13
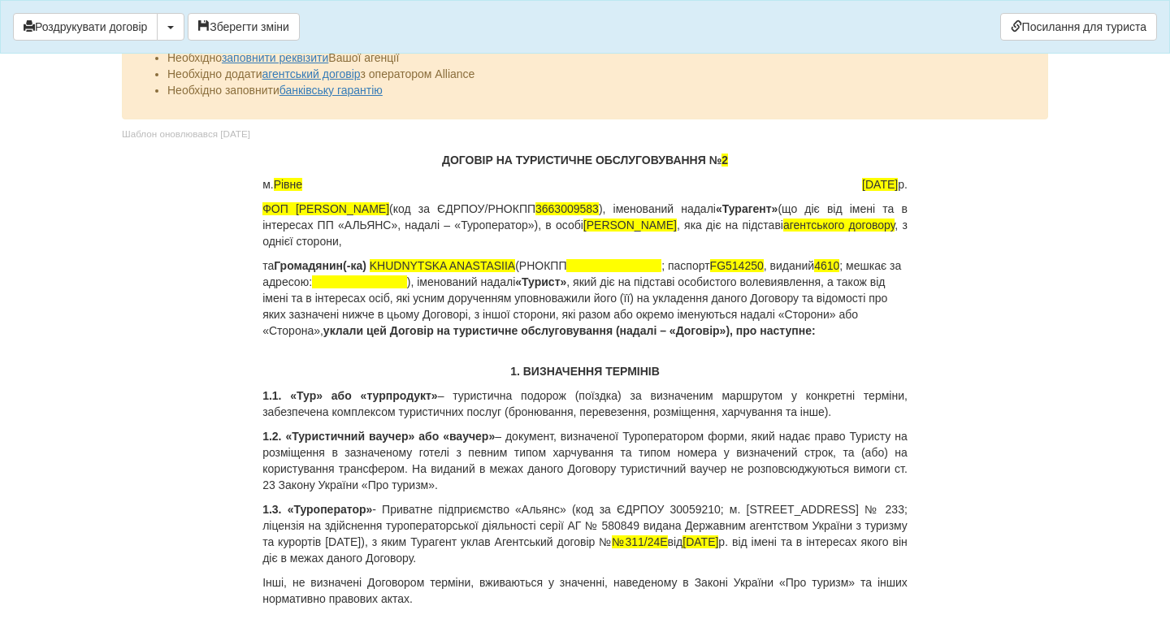
scroll to position [0, 0]
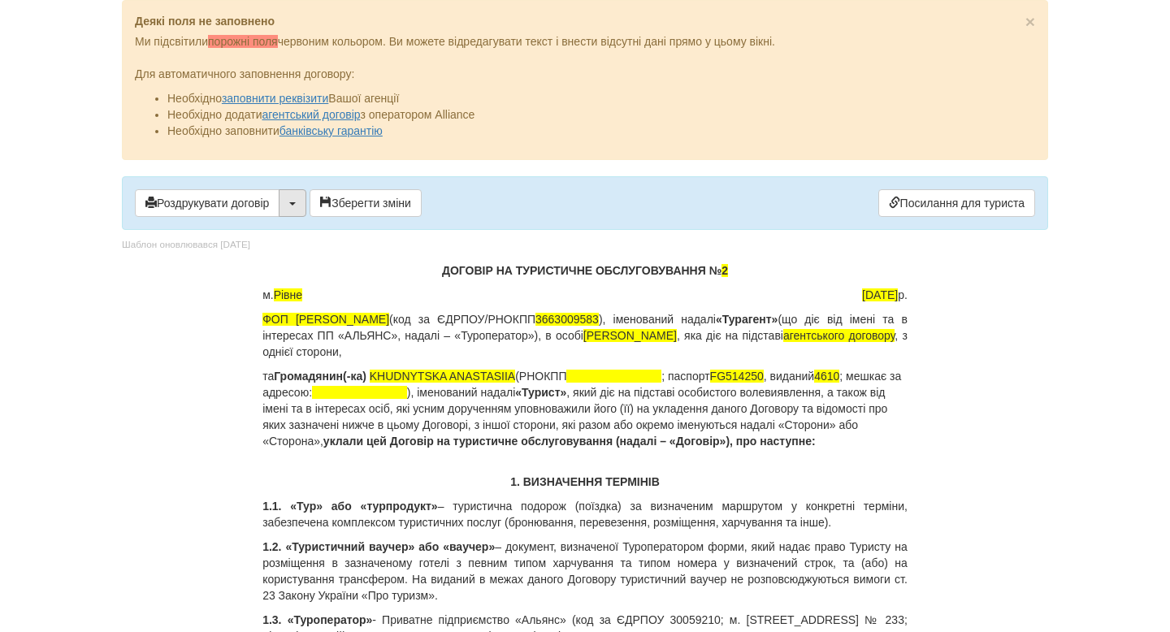
click at [306, 211] on button "button" at bounding box center [293, 203] width 28 height 28
click at [314, 244] on link "Скачати PDF" at bounding box center [343, 236] width 128 height 27
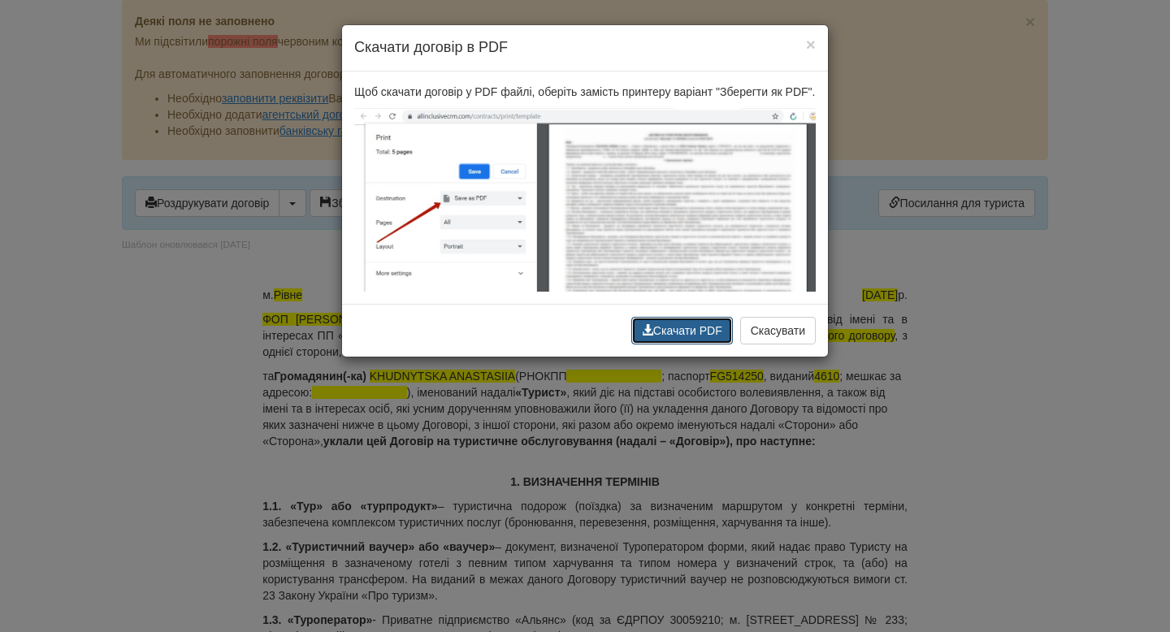
click at [687, 342] on button "Скачати PDF" at bounding box center [682, 331] width 102 height 28
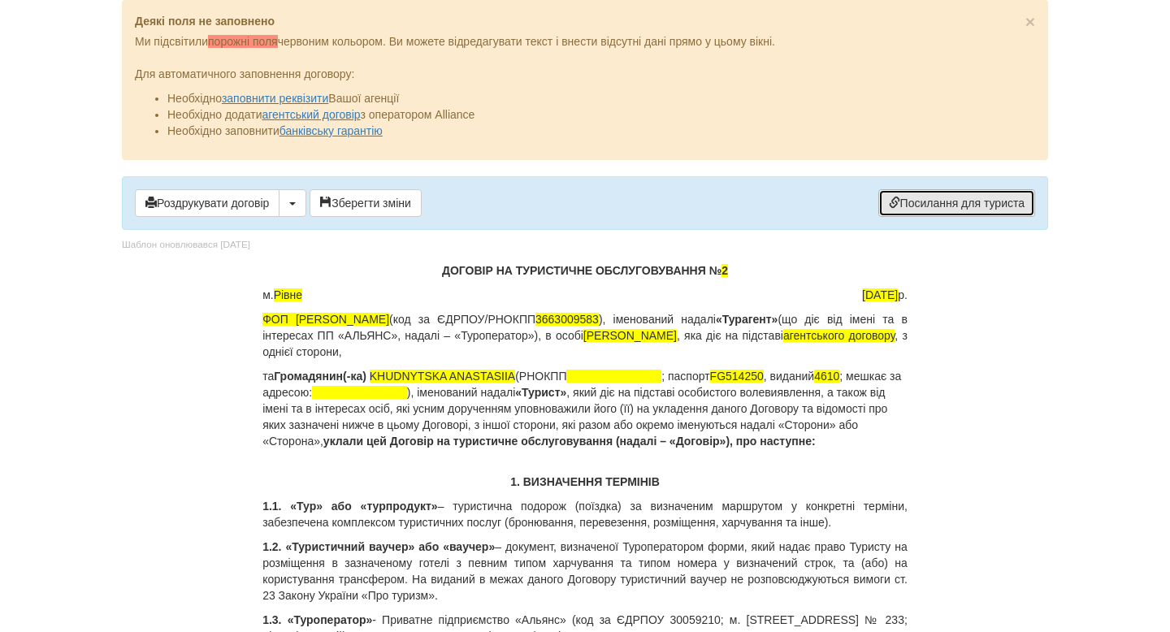
click at [898, 201] on link "Посилання для туриста" at bounding box center [956, 203] width 157 height 28
click at [1030, 22] on span "×" at bounding box center [1030, 21] width 10 height 19
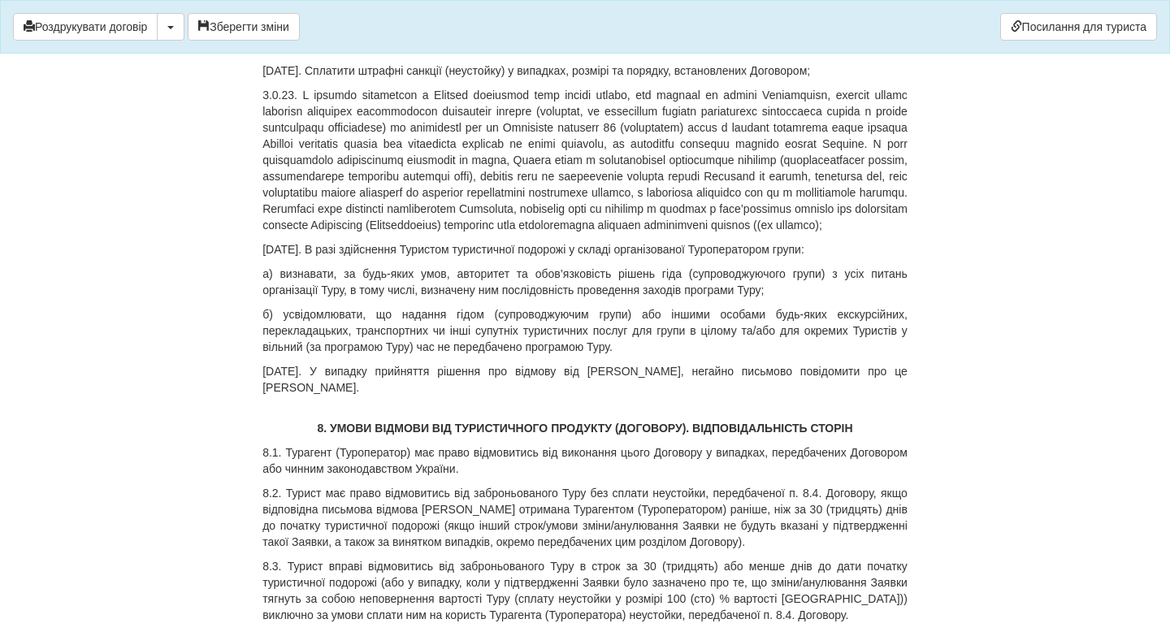
scroll to position [4728, 0]
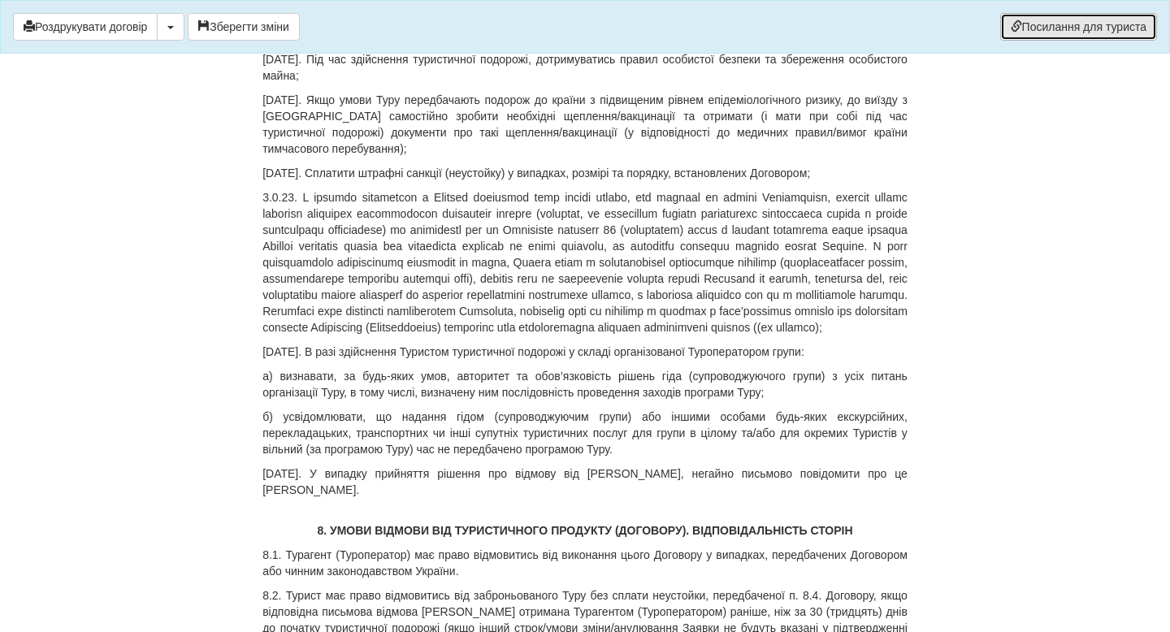
click at [1023, 25] on link "Посилання для туриста" at bounding box center [1078, 27] width 157 height 28
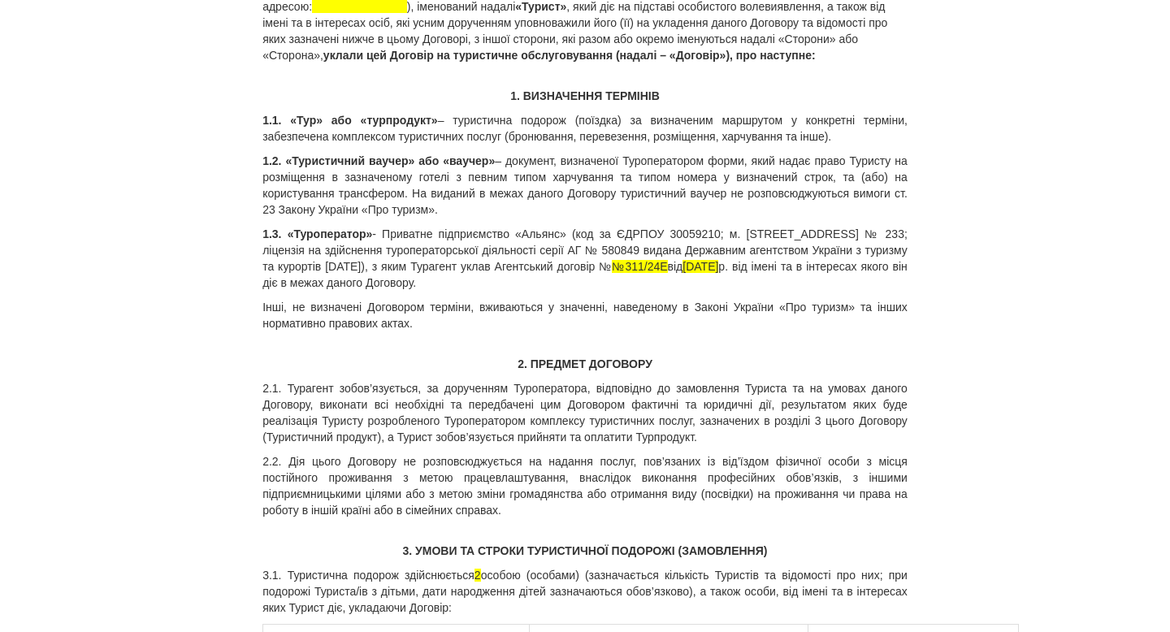
scroll to position [0, 0]
